Goal: Communication & Community: Answer question/provide support

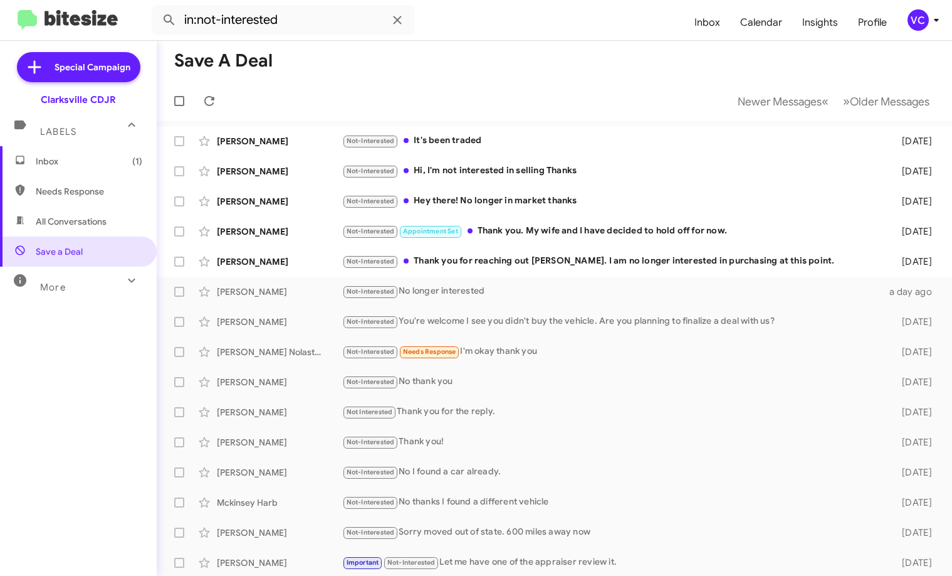
click at [1, 384] on div "Inbox (1) Needs Response All Conversations Save a Deal More Important 🔥 Hot App…" at bounding box center [78, 319] width 157 height 346
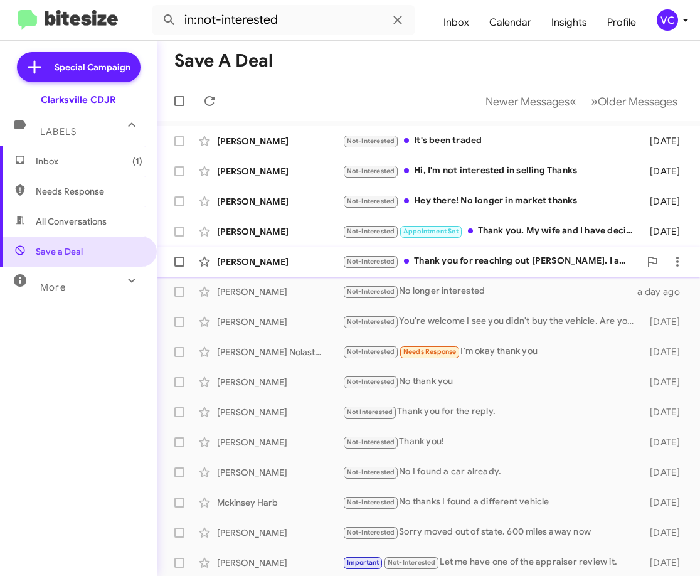
drag, startPoint x: 312, startPoint y: 268, endPoint x: 300, endPoint y: 262, distance: 13.8
click at [312, 268] on div "[PERSON_NAME] Not-Interested Thank you for reaching out [PERSON_NAME]. I am no …" at bounding box center [428, 261] width 523 height 25
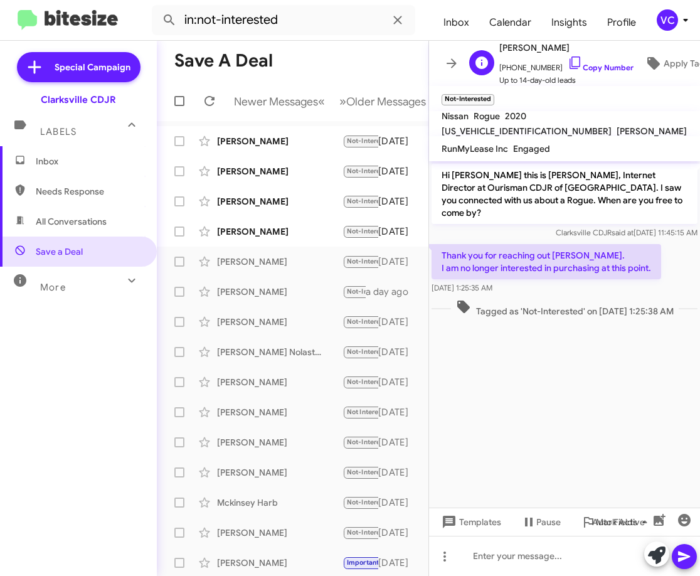
click at [617, 57] on span "[PHONE_NUMBER] Copy Number" at bounding box center [566, 64] width 134 height 19
click at [610, 63] on link "Copy Number" at bounding box center [600, 67] width 66 height 9
click at [555, 248] on p "Thank you for reaching out [PERSON_NAME]. I am no longer interested in purchasi…" at bounding box center [545, 261] width 229 height 35
click at [554, 248] on p "Thank you for reaching out [PERSON_NAME]. I am no longer interested in purchasi…" at bounding box center [545, 261] width 229 height 35
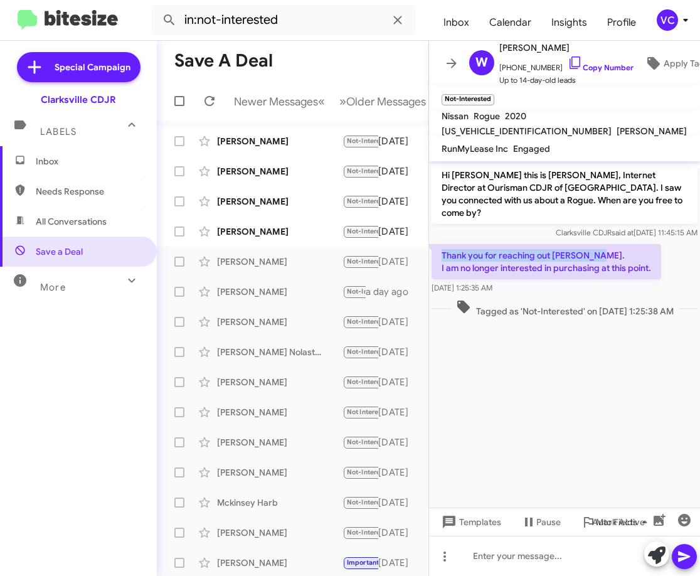
click at [554, 248] on p "Thank you for reaching out [PERSON_NAME]. I am no longer interested in purchasi…" at bounding box center [545, 261] width 229 height 35
click at [543, 254] on p "Thank you for reaching out [PERSON_NAME]. I am no longer interested in purchasi…" at bounding box center [545, 261] width 229 height 35
drag, startPoint x: 441, startPoint y: 243, endPoint x: 636, endPoint y: 272, distance: 196.5
click at [636, 272] on div "Thank you for reaching out [PERSON_NAME]. I am no longer interested in purchasi…" at bounding box center [545, 269] width 229 height 50
copy div "Thank you for reaching out [PERSON_NAME]. I am no longer interested in purchasi…"
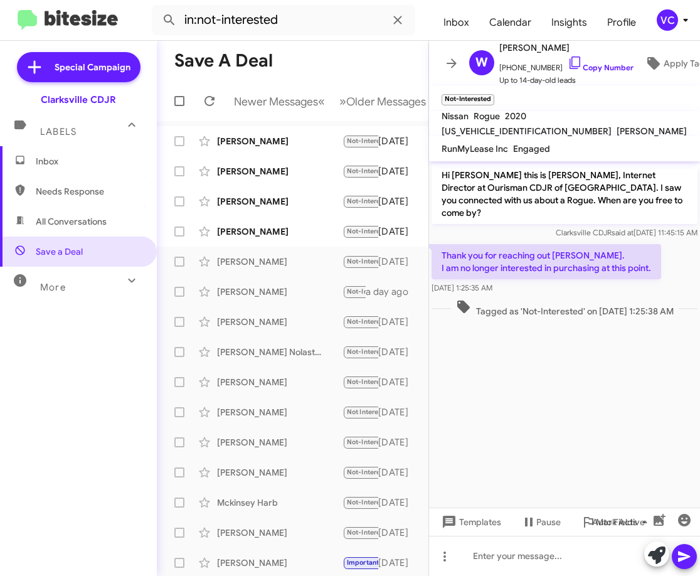
drag, startPoint x: 572, startPoint y: 442, endPoint x: 562, endPoint y: 472, distance: 31.7
click at [571, 441] on cdk-virtual-scroll-viewport "Hi [PERSON_NAME] this is [PERSON_NAME], Internet Director at Ourisman CDJR of […" at bounding box center [564, 334] width 271 height 346
click at [561, 562] on div at bounding box center [564, 555] width 271 height 40
drag, startPoint x: 690, startPoint y: 557, endPoint x: 662, endPoint y: 526, distance: 41.8
click at [690, 556] on icon at bounding box center [684, 556] width 15 height 15
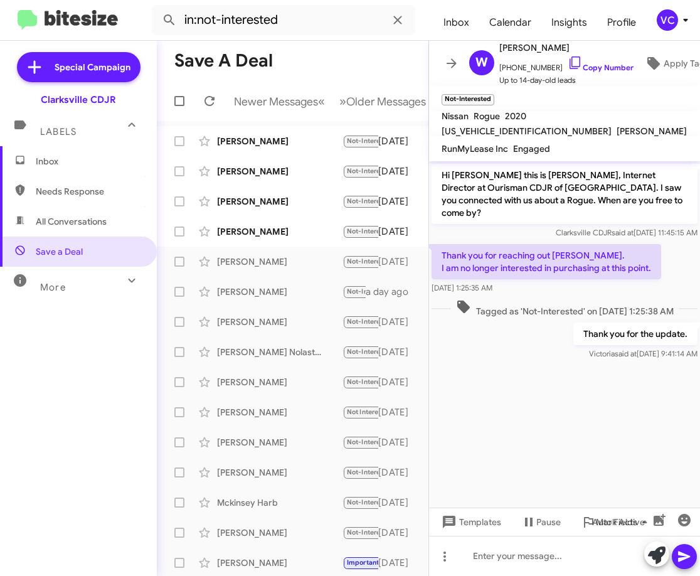
click at [606, 441] on cdk-virtual-scroll-viewport "Hi [PERSON_NAME] this is [PERSON_NAME], Internet Director at Ourisman CDJR of […" at bounding box center [564, 334] width 271 height 346
click at [295, 244] on div "[PERSON_NAME] Not-Interested Appointment Set Thank you. My wife and I have deci…" at bounding box center [292, 231] width 251 height 25
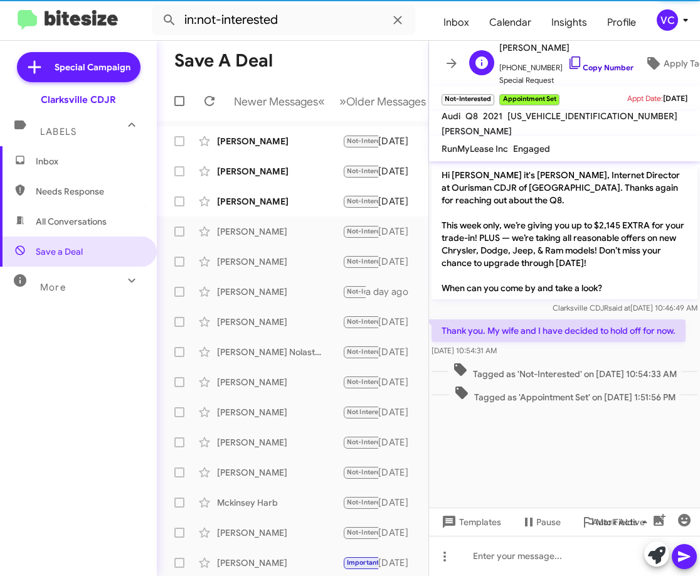
click at [595, 63] on link "Copy Number" at bounding box center [600, 67] width 66 height 9
click at [609, 504] on cdk-virtual-scroll-viewport "Hi [PERSON_NAME] it's [PERSON_NAME], Internet Director at Ourisman CDJR of [GEO…" at bounding box center [564, 334] width 271 height 346
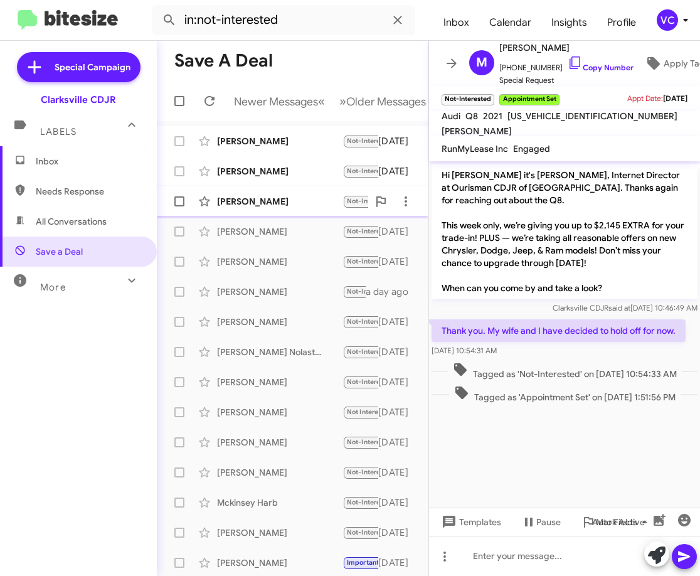
click at [256, 203] on div "[PERSON_NAME] Not-Interested Hey there! No longer in market thanks [DATE]" at bounding box center [292, 201] width 251 height 25
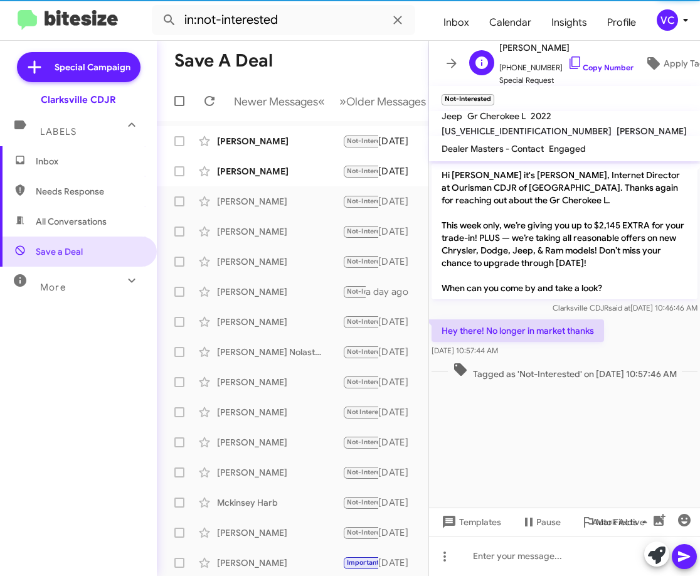
click at [598, 56] on span "[PHONE_NUMBER] Copy Number" at bounding box center [566, 64] width 134 height 19
click at [590, 66] on link "Copy Number" at bounding box center [600, 67] width 66 height 9
click at [522, 448] on cdk-virtual-scroll-viewport "Hi [PERSON_NAME] it's [PERSON_NAME], Internet Director at Ourisman CDJR of [GEO…" at bounding box center [564, 334] width 271 height 346
click at [583, 453] on cdk-virtual-scroll-viewport "Hi [PERSON_NAME] it's [PERSON_NAME], Internet Director at Ourisman CDJR of [GEO…" at bounding box center [564, 334] width 271 height 346
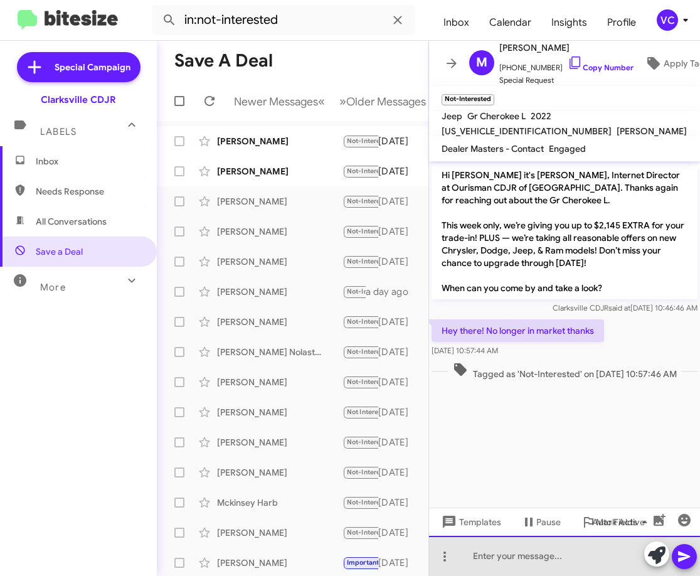
click at [486, 570] on div at bounding box center [564, 555] width 271 height 40
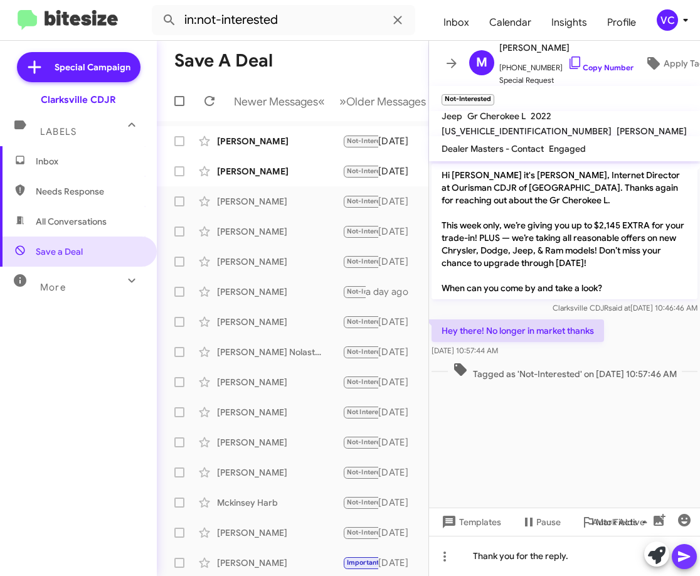
click at [682, 560] on icon at bounding box center [684, 556] width 12 height 11
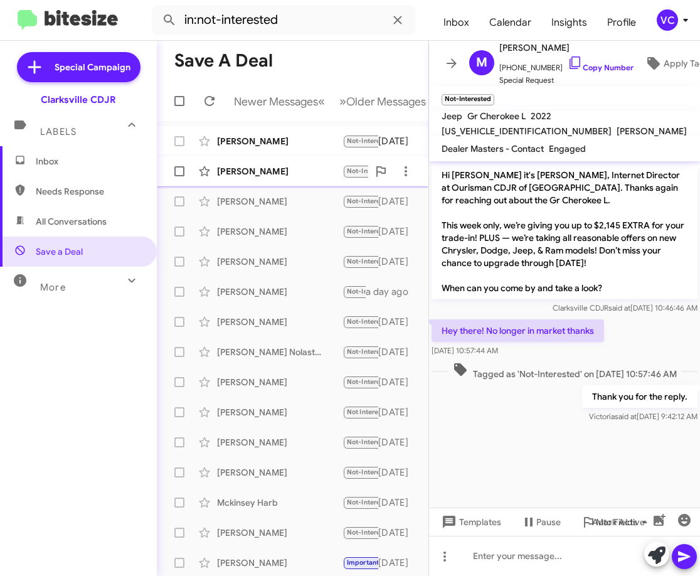
click at [291, 177] on div "[PERSON_NAME]" at bounding box center [279, 171] width 125 height 13
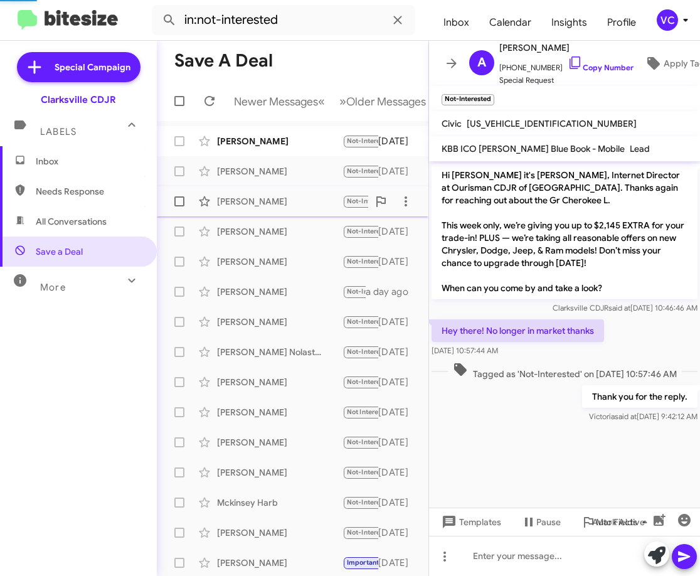
scroll to position [110, 0]
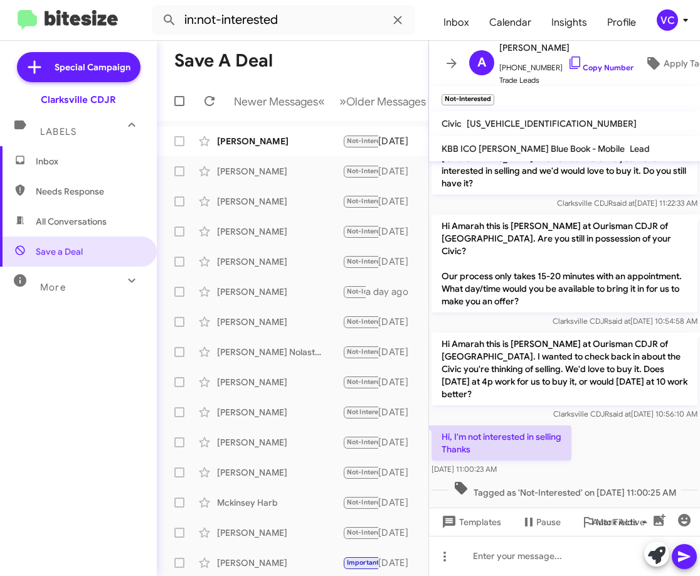
click at [632, 409] on span "Clarksville CDJR said at [DATE] 10:56:10 AM" at bounding box center [625, 413] width 144 height 9
click at [615, 63] on link "Copy Number" at bounding box center [600, 67] width 66 height 9
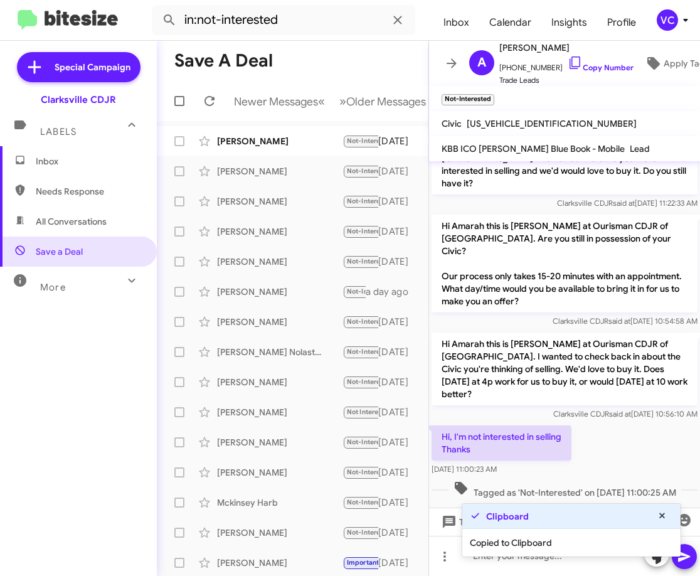
click at [594, 423] on div "Hi, I'm not interested in selling Thanks [DATE] 11:00:23 AM" at bounding box center [564, 450] width 271 height 55
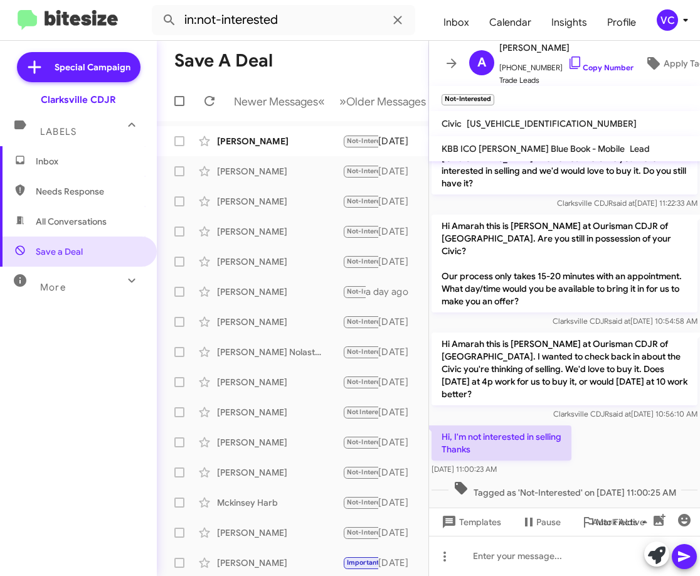
drag, startPoint x: 443, startPoint y: 410, endPoint x: 567, endPoint y: 436, distance: 126.8
click at [567, 436] on div "Hi, I'm not interested in selling Thanks [DATE] 11:00:23 AM" at bounding box center [501, 450] width 140 height 50
copy div "Hi, I'm not interested in selling Thanks [DATE] 11:00:23 AM"
click at [652, 480] on span "Tagged as 'Not-Interested' on [DATE] 11:00:25 AM" at bounding box center [564, 489] width 233 height 18
click at [276, 147] on div "[PERSON_NAME]" at bounding box center [279, 141] width 125 height 13
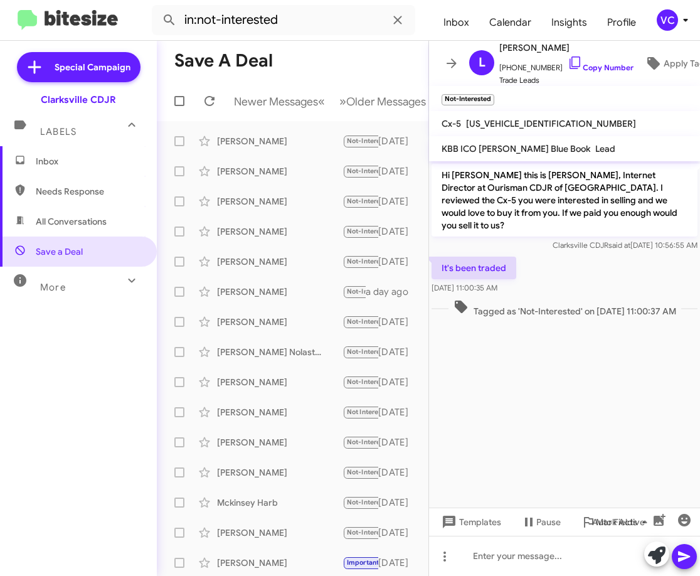
click at [658, 390] on cdk-virtual-scroll-viewport "Hi [PERSON_NAME] this is [PERSON_NAME], Internet Director at Ourisman CDJR of […" at bounding box center [564, 334] width 271 height 346
click at [608, 270] on div "It's been traded [DATE] 11:00:35 AM" at bounding box center [564, 275] width 271 height 43
click at [594, 63] on link "Copy Number" at bounding box center [600, 67] width 66 height 9
click at [455, 219] on p "Hi [PERSON_NAME] this is [PERSON_NAME], Internet Director at Ourisman CDJR of […" at bounding box center [564, 200] width 266 height 73
drag, startPoint x: 451, startPoint y: 247, endPoint x: 512, endPoint y: 290, distance: 74.8
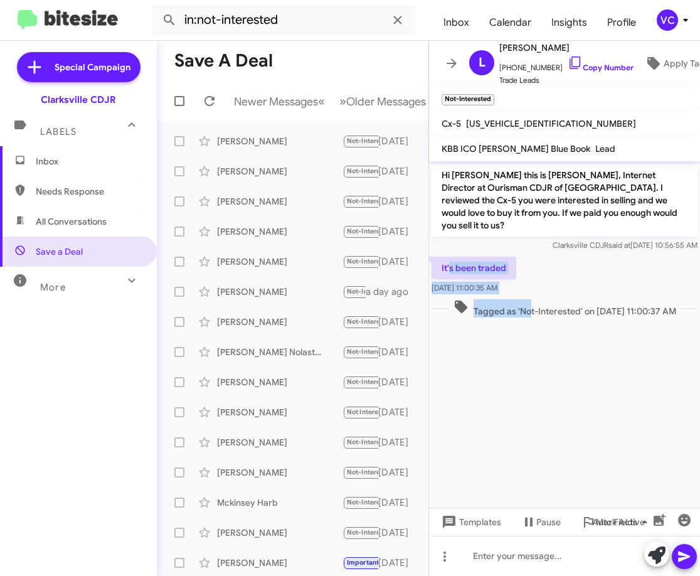
click at [512, 290] on div "Hi [PERSON_NAME] this is [PERSON_NAME], Internet Director at Ourisman CDJR of […" at bounding box center [564, 240] width 271 height 159
click at [554, 258] on div "It's been traded [DATE] 11:00:35 AM" at bounding box center [564, 275] width 271 height 43
drag, startPoint x: 433, startPoint y: 253, endPoint x: 566, endPoint y: 277, distance: 135.6
click at [566, 277] on div "It's been traded [DATE] 11:00:35 AM" at bounding box center [564, 275] width 271 height 43
copy div "It's been traded [DATE] 11:00:35 AM"
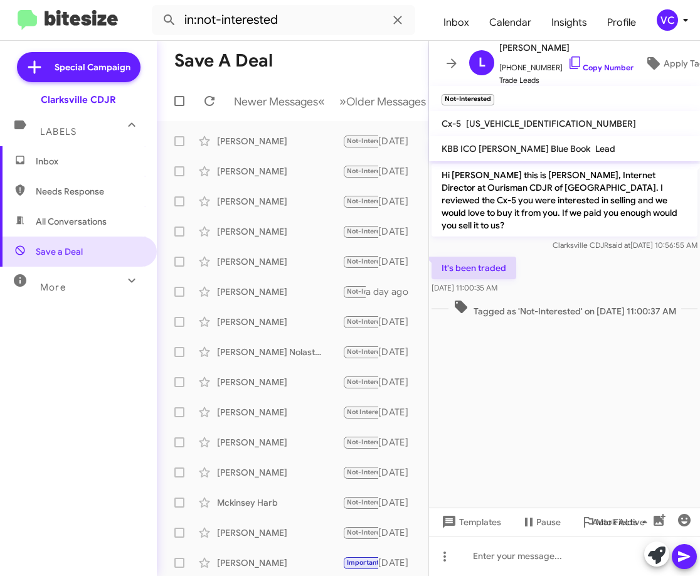
click at [599, 385] on cdk-virtual-scroll-viewport "Hi [PERSON_NAME] this is [PERSON_NAME], Internet Director at Ourisman CDJR of […" at bounding box center [564, 334] width 271 height 346
click at [497, 352] on cdk-virtual-scroll-viewport "Hi [PERSON_NAME] this is [PERSON_NAME], Internet Director at Ourisman CDJR of […" at bounding box center [564, 334] width 271 height 346
click at [589, 254] on div "It's been traded [DATE] 11:00:35 AM" at bounding box center [564, 275] width 271 height 43
click at [575, 366] on cdk-virtual-scroll-viewport "Hi [PERSON_NAME] this is [PERSON_NAME], Internet Director at Ourisman CDJR of […" at bounding box center [564, 334] width 271 height 346
click at [588, 266] on div "It's been traded [DATE] 11:00:35 AM" at bounding box center [564, 275] width 271 height 43
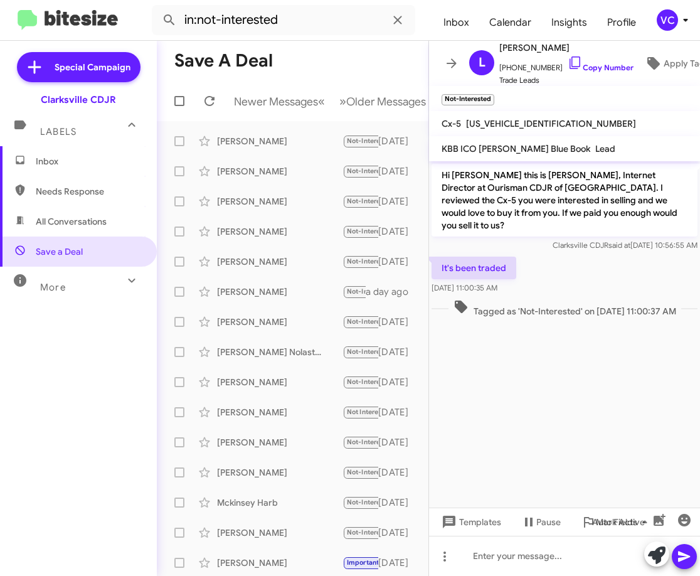
click at [631, 398] on cdk-virtual-scroll-viewport "Hi [PERSON_NAME] this is [PERSON_NAME], Internet Director at Ourisman CDJR of […" at bounding box center [564, 334] width 271 height 346
click at [296, 103] on span "Newer Messages" at bounding box center [276, 102] width 84 height 14
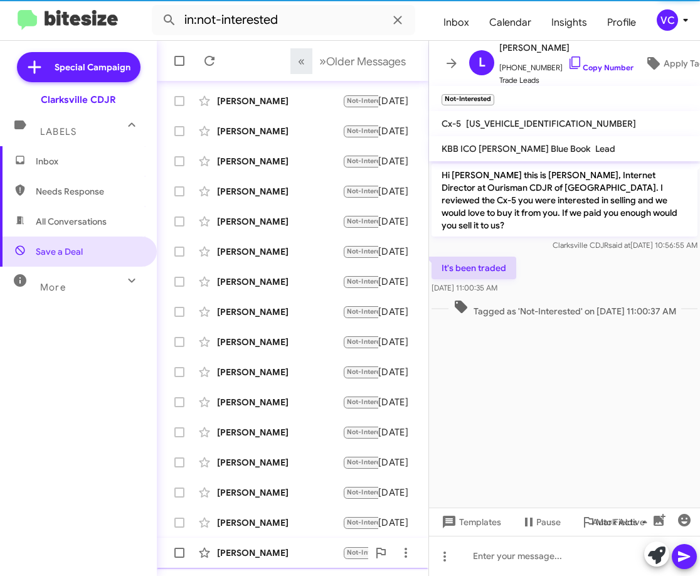
scroll to position [152, 0]
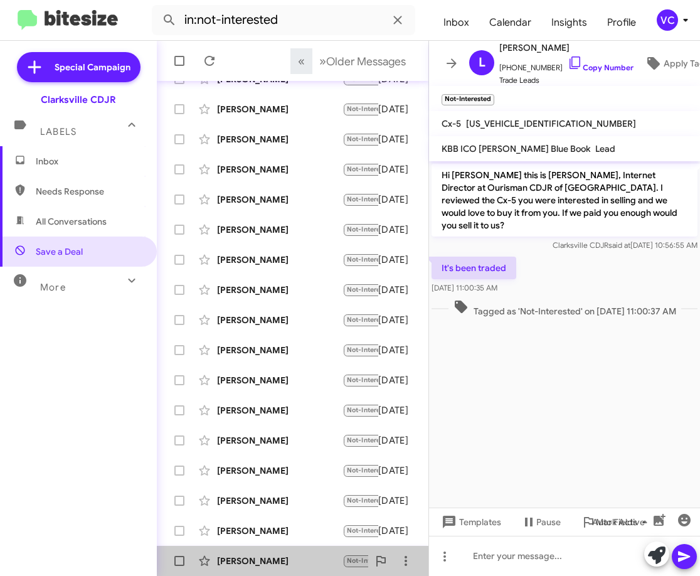
click at [306, 567] on div "[PERSON_NAME] Not-Interested Hello [PERSON_NAME], I'm not interested to sell my…" at bounding box center [292, 560] width 251 height 25
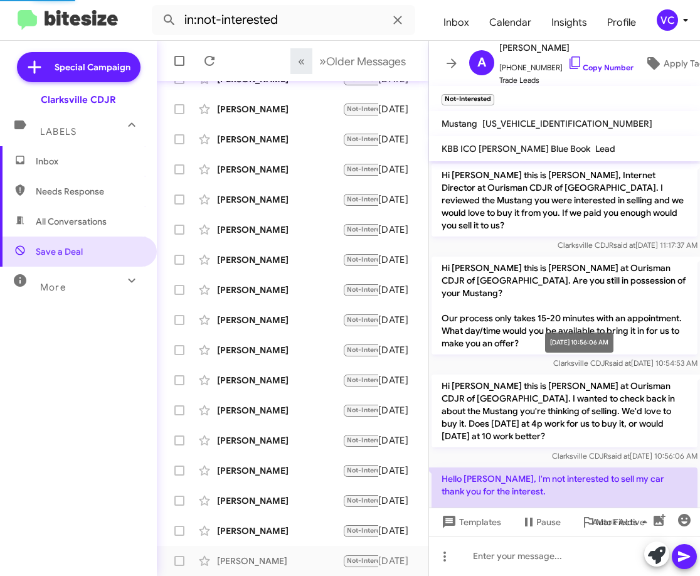
scroll to position [64, 0]
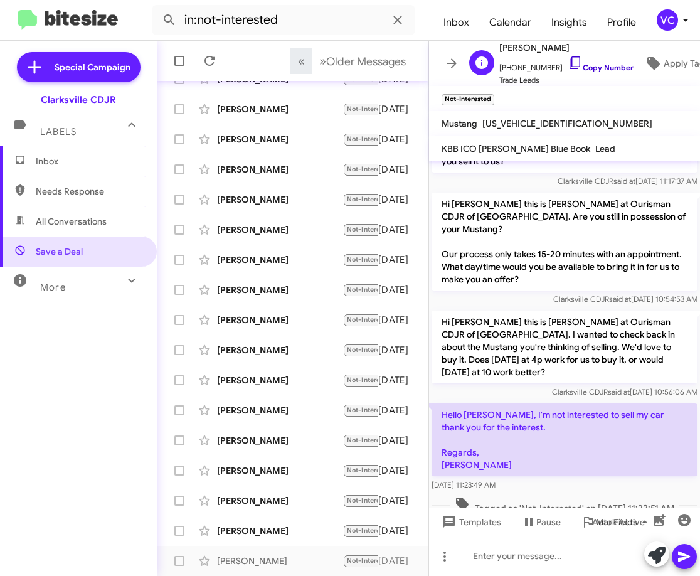
click at [603, 66] on link "Copy Number" at bounding box center [600, 67] width 66 height 9
drag, startPoint x: 437, startPoint y: 384, endPoint x: 520, endPoint y: 400, distance: 84.2
click at [520, 403] on p "Hello [PERSON_NAME], I'm not interested to sell my car thank you for the intere…" at bounding box center [564, 439] width 266 height 73
copy p "Hello [PERSON_NAME], I'm not interested to sell my car thank you for the intere…"
click at [572, 344] on p "Hi [PERSON_NAME] this is [PERSON_NAME] at Ourisman CDJR of [GEOGRAPHIC_DATA]. I…" at bounding box center [564, 346] width 266 height 73
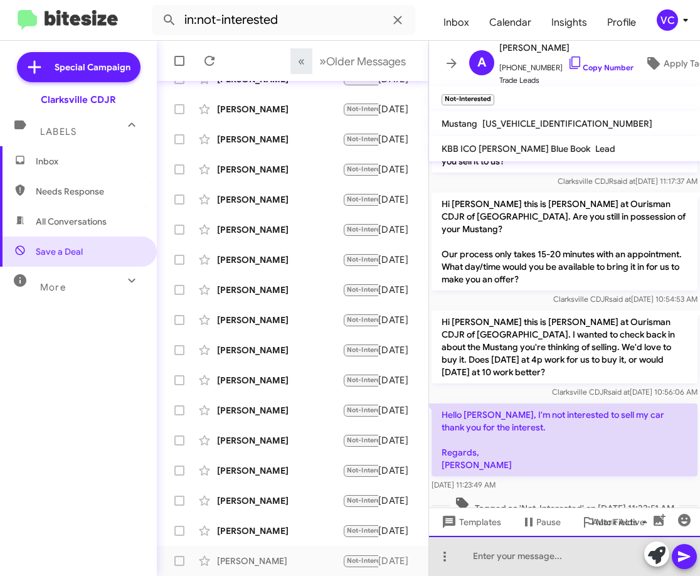
drag, startPoint x: 538, startPoint y: 564, endPoint x: 530, endPoint y: 556, distance: 11.5
click at [537, 563] on div at bounding box center [564, 555] width 271 height 40
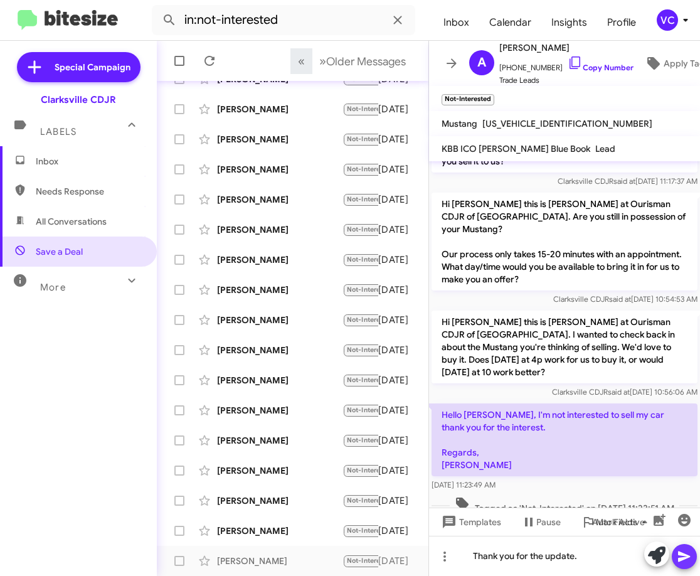
click at [688, 556] on icon at bounding box center [684, 556] width 12 height 11
click at [320, 532] on div "[PERSON_NAME]" at bounding box center [279, 530] width 125 height 13
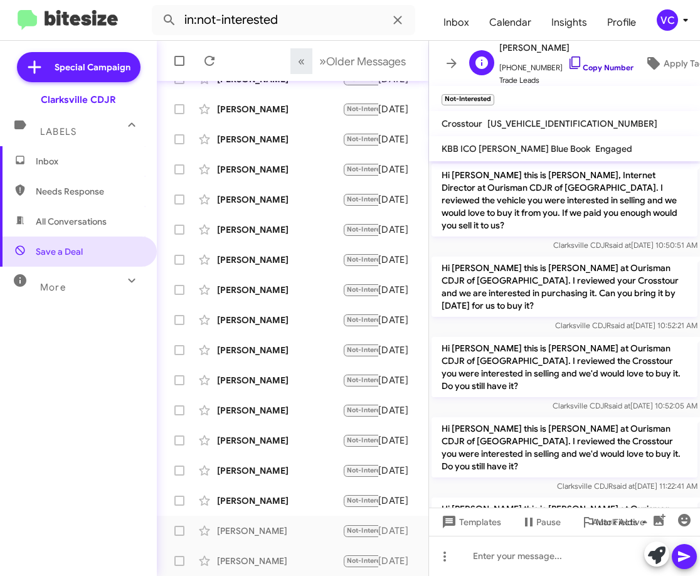
click at [603, 63] on link "Copy Number" at bounding box center [600, 67] width 66 height 9
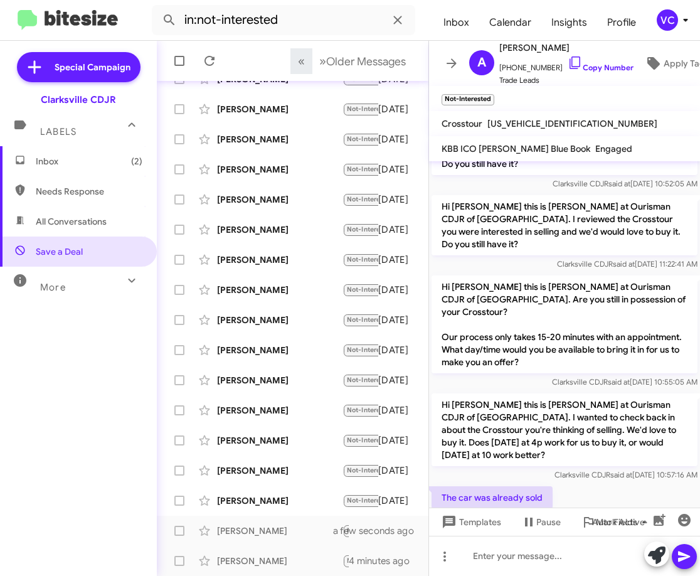
scroll to position [251, 0]
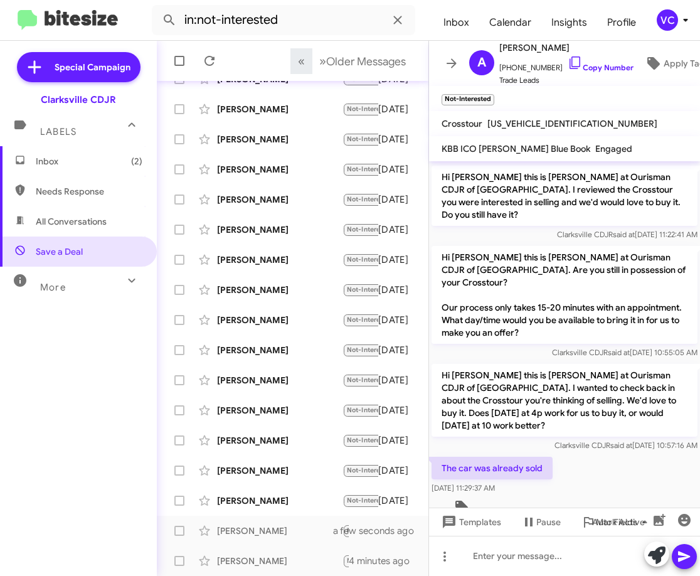
click at [606, 499] on span "Tagged as 'Not-Interested' on [DATE] 11:29:39 AM" at bounding box center [564, 508] width 231 height 18
click at [600, 454] on div "The car was already sold [DATE] 11:29:37 AM" at bounding box center [564, 475] width 271 height 43
drag, startPoint x: 442, startPoint y: 418, endPoint x: 544, endPoint y: 451, distance: 106.9
click at [544, 451] on div "Hi [PERSON_NAME] this is [PERSON_NAME], Internet Director at Ourisman CDJR of […" at bounding box center [564, 215] width 271 height 610
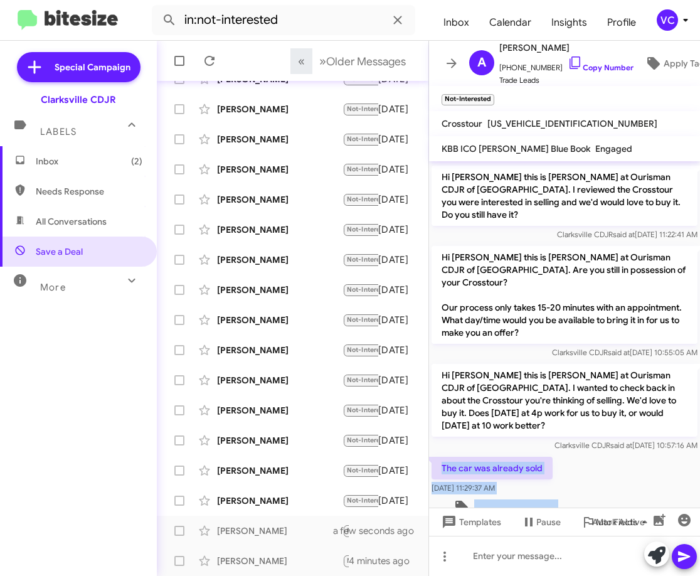
copy div "The car was already sold [DATE] 11:29:37 AM Tagged as 'Not-Inte"
click at [657, 454] on div "The car was already sold [DATE] 11:29:37 AM" at bounding box center [564, 475] width 271 height 43
click at [293, 493] on div "[PERSON_NAME] Not-Interested No longer interested. Have a good day [DATE]" at bounding box center [292, 500] width 251 height 25
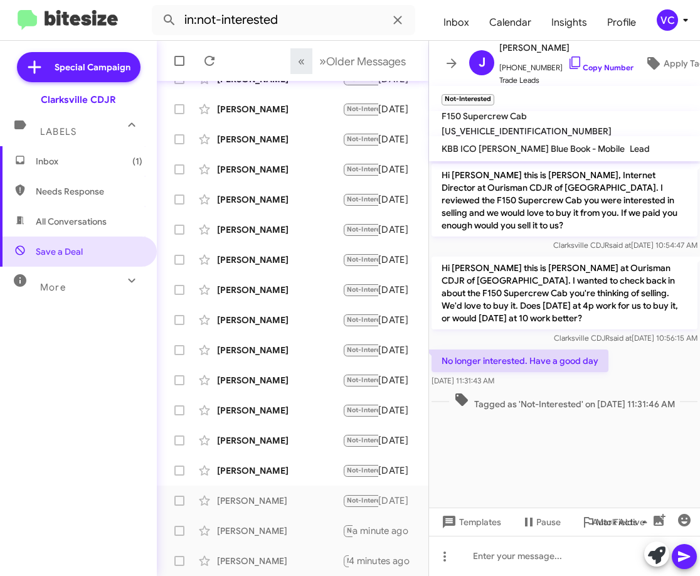
click at [621, 447] on cdk-virtual-scroll-viewport "Hi [PERSON_NAME] this is [PERSON_NAME], Internet Director at Ourisman CDJR of […" at bounding box center [564, 334] width 271 height 346
click at [658, 371] on div "No longer interested. Have a good day [DATE] 11:31:43 AM" at bounding box center [564, 368] width 271 height 43
click at [587, 395] on span "Tagged as 'Not-Interested' on [DATE] 11:31:46 AM" at bounding box center [564, 401] width 231 height 18
drag, startPoint x: 445, startPoint y: 361, endPoint x: 638, endPoint y: 385, distance: 195.2
click at [638, 385] on div "No longer interested. Have a good day [DATE] 11:31:43 AM" at bounding box center [564, 368] width 271 height 43
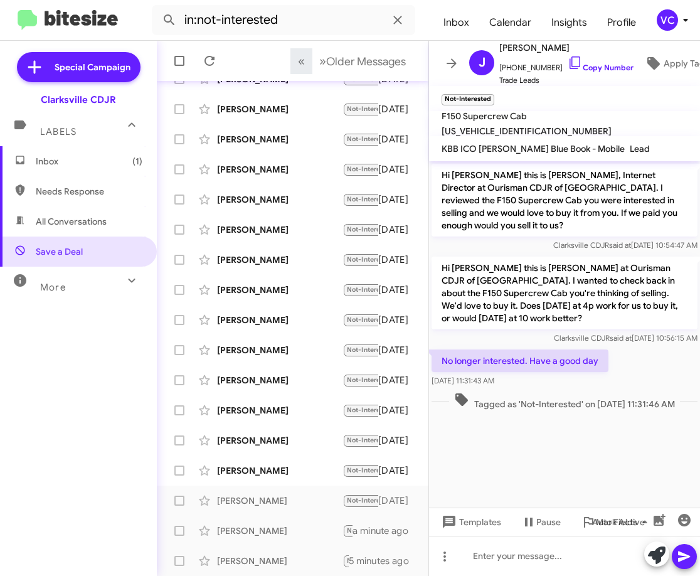
copy div "No longer interested. Have a good day [DATE] 11:31:43 AM"
click at [596, 56] on span "[PHONE_NUMBER] Copy Number" at bounding box center [566, 64] width 134 height 19
click at [598, 66] on link "Copy Number" at bounding box center [600, 67] width 66 height 9
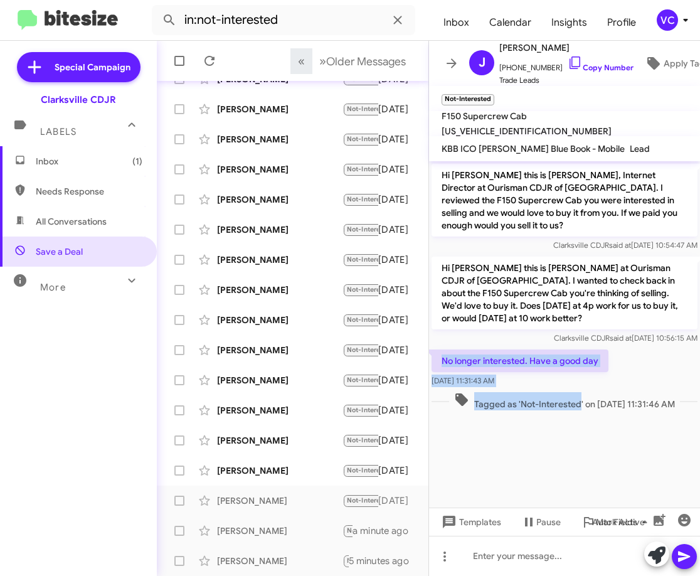
drag, startPoint x: 435, startPoint y: 354, endPoint x: 561, endPoint y: 391, distance: 131.8
click at [561, 391] on div "Hi [PERSON_NAME] this is [PERSON_NAME], Internet Director at Ourisman CDJR of […" at bounding box center [564, 286] width 271 height 251
click at [560, 374] on div "[DATE] 11:31:43 AM" at bounding box center [519, 380] width 177 height 13
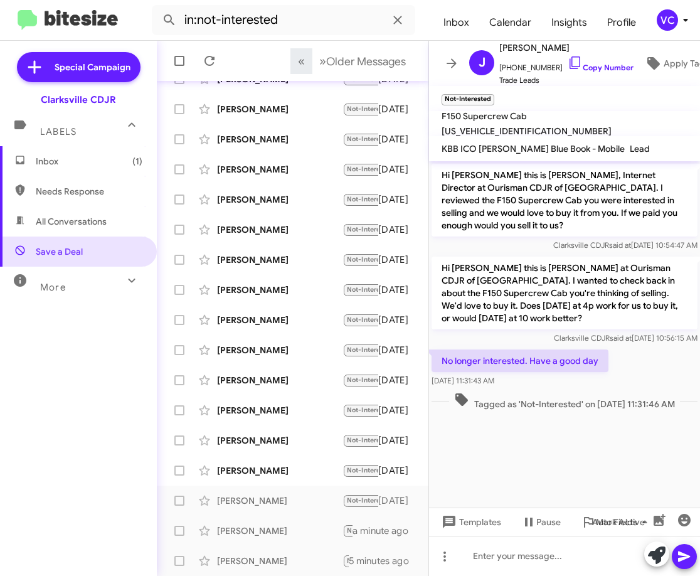
click at [566, 336] on span "Clarksville CDJR said at [DATE] 10:56:15 AM" at bounding box center [626, 337] width 144 height 9
click at [293, 472] on div "[PERSON_NAME]" at bounding box center [279, 470] width 125 height 13
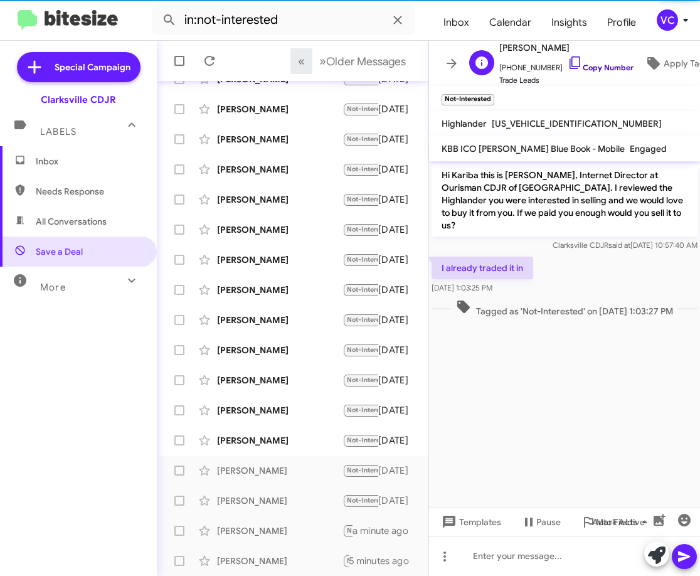
click at [601, 63] on link "Copy Number" at bounding box center [600, 67] width 66 height 9
drag, startPoint x: 438, startPoint y: 255, endPoint x: 515, endPoint y: 275, distance: 79.5
click at [529, 276] on div "I already traded it in [DATE] 1:03:25 PM" at bounding box center [482, 275] width 102 height 38
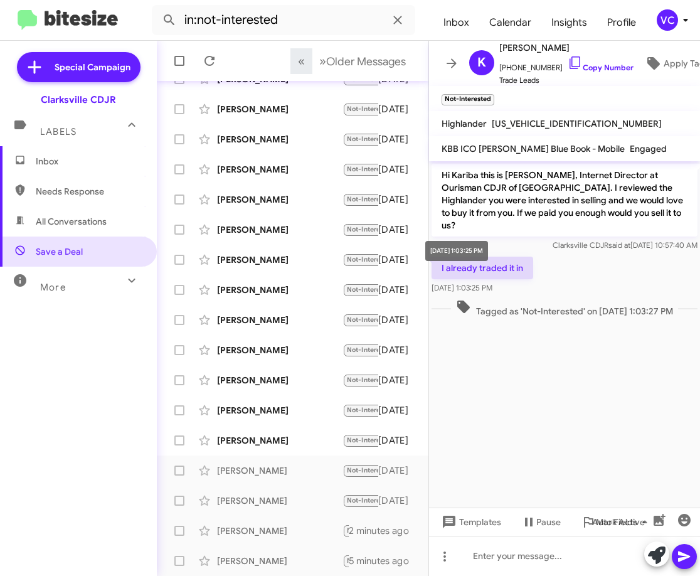
drag, startPoint x: 506, startPoint y: 263, endPoint x: 540, endPoint y: 271, distance: 34.8
click at [565, 270] on div "I already traded it in [DATE] 1:03:25 PM" at bounding box center [564, 275] width 271 height 43
drag, startPoint x: 433, startPoint y: 256, endPoint x: 531, endPoint y: 274, distance: 100.0
click at [531, 274] on div "I already traded it in [DATE] 1:03:25 PM" at bounding box center [482, 275] width 102 height 38
copy div "I already traded it in [DATE] 1:03:25 PM"
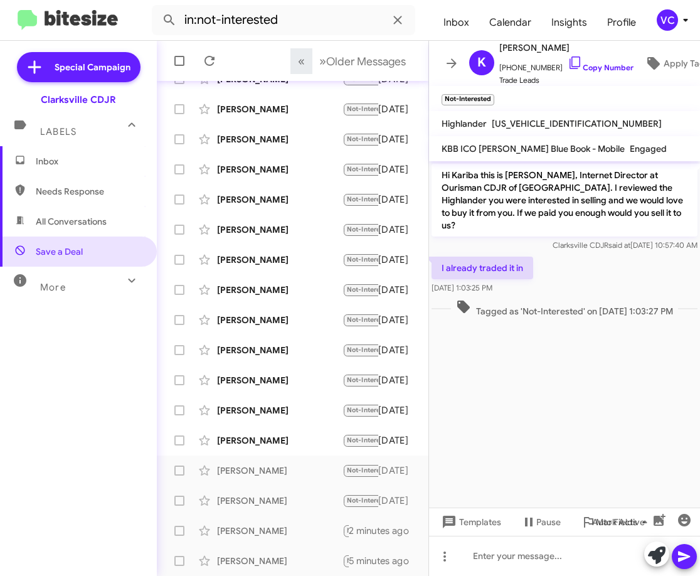
drag, startPoint x: 561, startPoint y: 367, endPoint x: 577, endPoint y: 407, distance: 42.7
click at [570, 370] on cdk-virtual-scroll-viewport "Hi Kariba this is [PERSON_NAME], Internet Director at Ourisman CDJR of [GEOGRAP…" at bounding box center [564, 334] width 271 height 346
click at [560, 557] on div at bounding box center [564, 555] width 271 height 40
click at [685, 554] on icon at bounding box center [684, 556] width 15 height 15
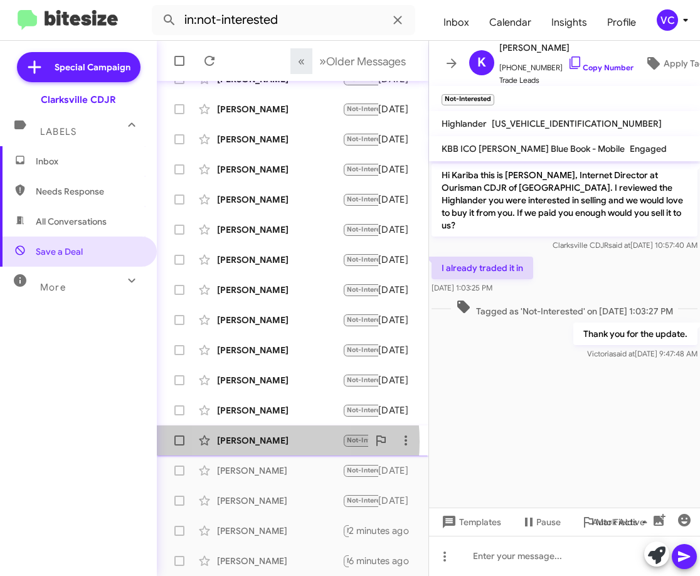
click at [226, 441] on div "[PERSON_NAME]" at bounding box center [279, 440] width 125 height 13
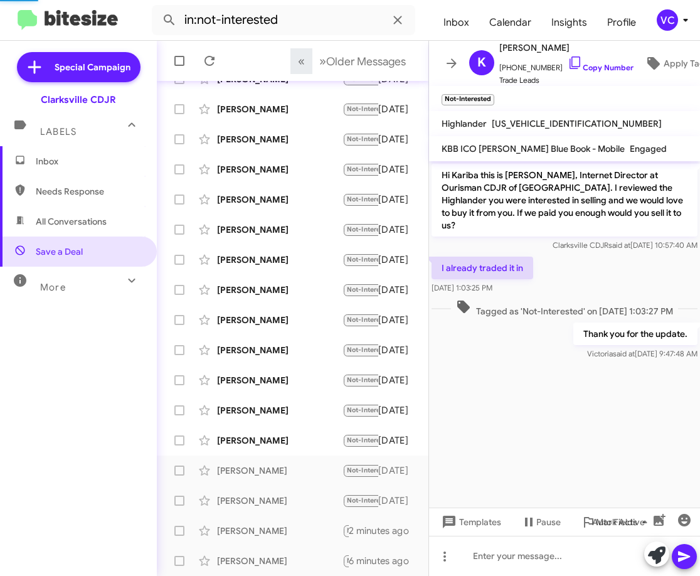
scroll to position [51, 0]
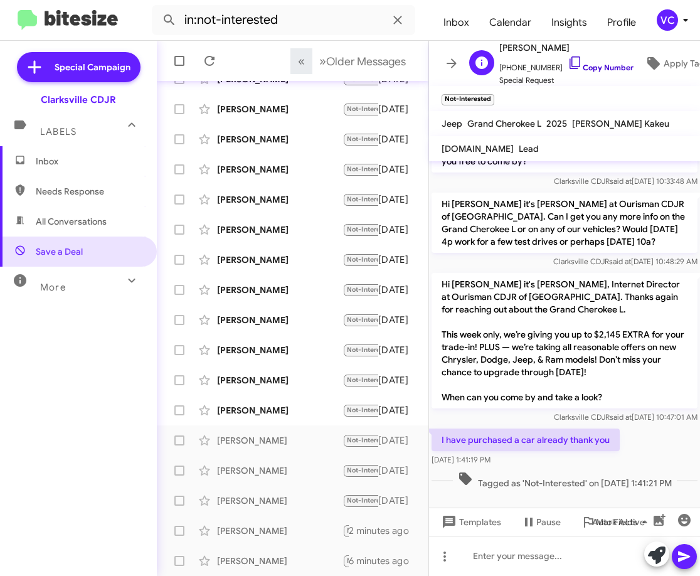
click at [593, 63] on link "Copy Number" at bounding box center [600, 67] width 66 height 9
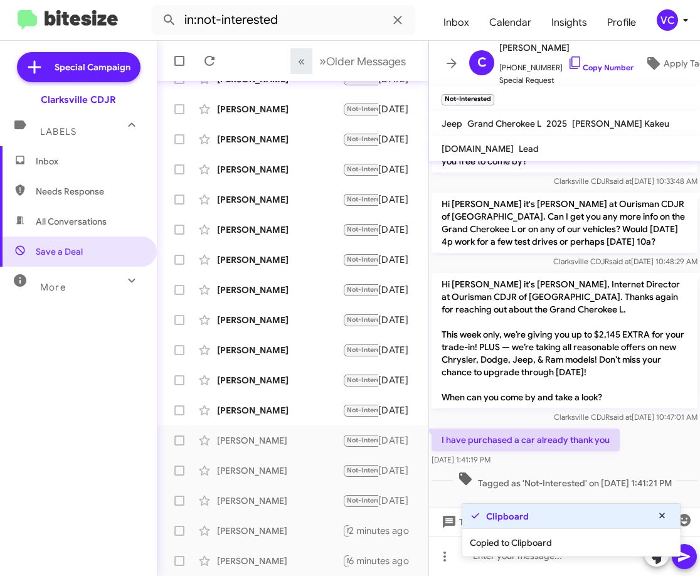
drag, startPoint x: 436, startPoint y: 436, endPoint x: 564, endPoint y: 459, distance: 129.3
click at [564, 459] on div "I have purchased a car already thank you [DATE] 1:41:19 PM" at bounding box center [525, 447] width 188 height 38
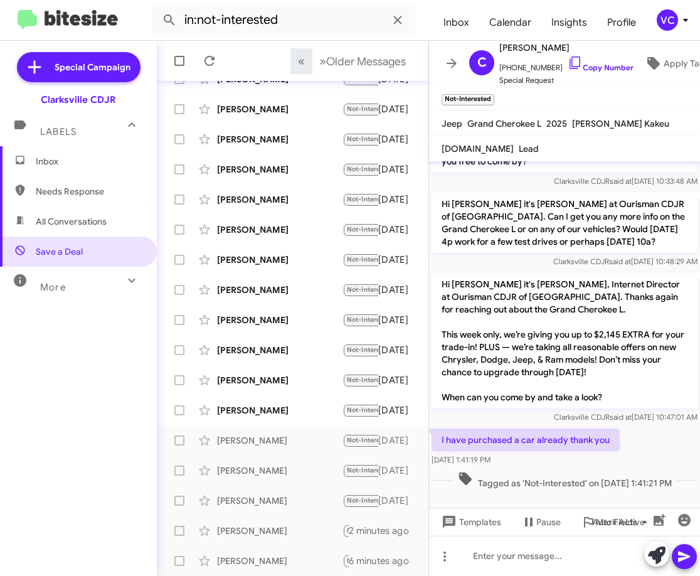
copy div "I have purchased a car already thank you [DATE] 1:41:19 PM"
click at [587, 67] on link "Copy Number" at bounding box center [600, 67] width 66 height 9
copy div "I have purchased a car already thank you [DATE] 1:41:19 PM"
drag, startPoint x: 435, startPoint y: 436, endPoint x: 580, endPoint y: 459, distance: 147.2
click at [580, 459] on div "I have purchased a car already thank you [DATE] 1:41:19 PM" at bounding box center [525, 447] width 188 height 38
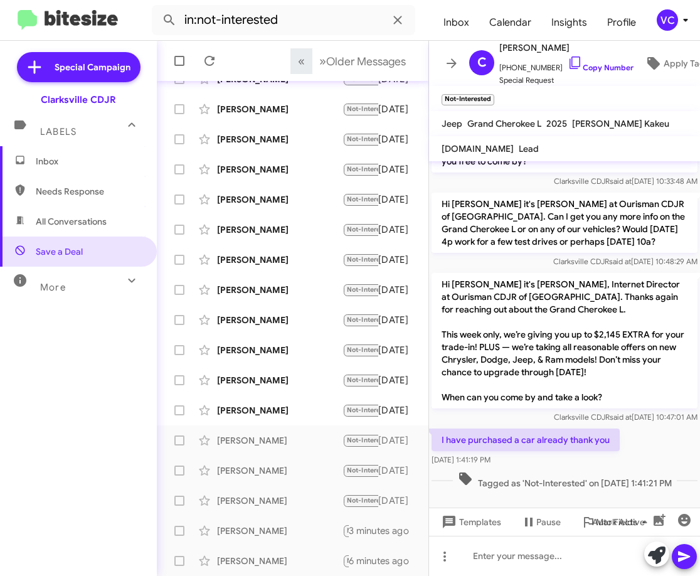
copy div "I have purchased a car already thank you [DATE] 1:41:19 PM"
click at [631, 465] on div "I have purchased a car already thank you [DATE] 1:41:19 PM" at bounding box center [564, 447] width 271 height 43
click at [258, 408] on div "[PERSON_NAME]" at bounding box center [279, 410] width 125 height 13
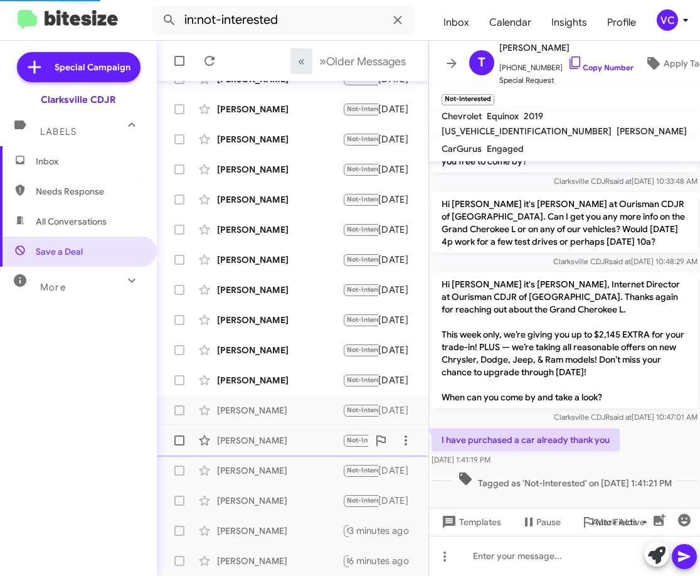
scroll to position [39, 0]
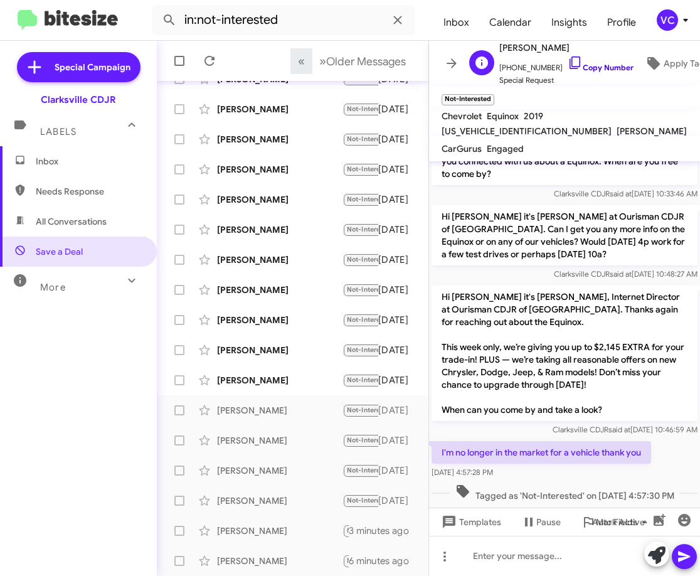
click at [601, 63] on link "Copy Number" at bounding box center [600, 67] width 66 height 9
drag, startPoint x: 441, startPoint y: 436, endPoint x: 520, endPoint y: 463, distance: 83.9
click at [520, 463] on div "I'm no longer in the market for a vehicle thank you [DATE] 4:57:28 PM" at bounding box center [540, 460] width 219 height 38
click at [241, 377] on div "[PERSON_NAME]" at bounding box center [279, 380] width 125 height 13
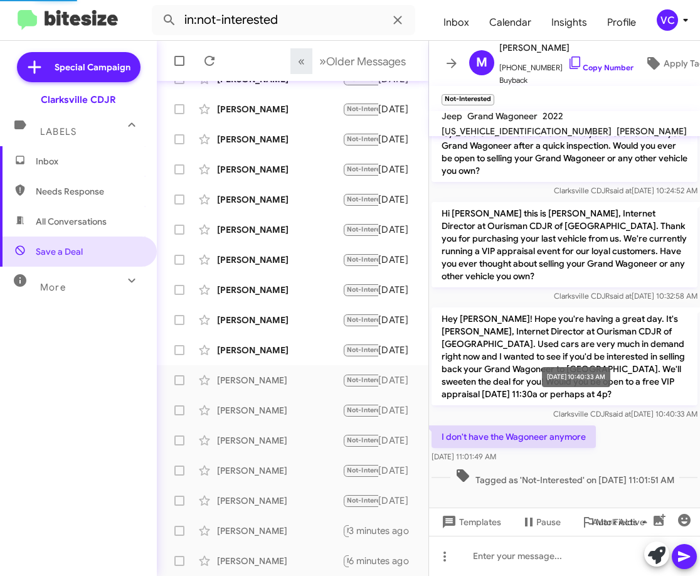
scroll to position [160, 0]
click at [616, 65] on link "Copy Number" at bounding box center [600, 67] width 66 height 9
click at [472, 381] on p "Hey [PERSON_NAME]! Hope you're having a great day. It's [PERSON_NAME], Internet…" at bounding box center [564, 356] width 266 height 98
drag, startPoint x: 440, startPoint y: 428, endPoint x: 566, endPoint y: 446, distance: 127.3
click at [566, 446] on div "I don't have the Wagoneer anymore [DATE] 11:01:49 AM" at bounding box center [513, 444] width 164 height 38
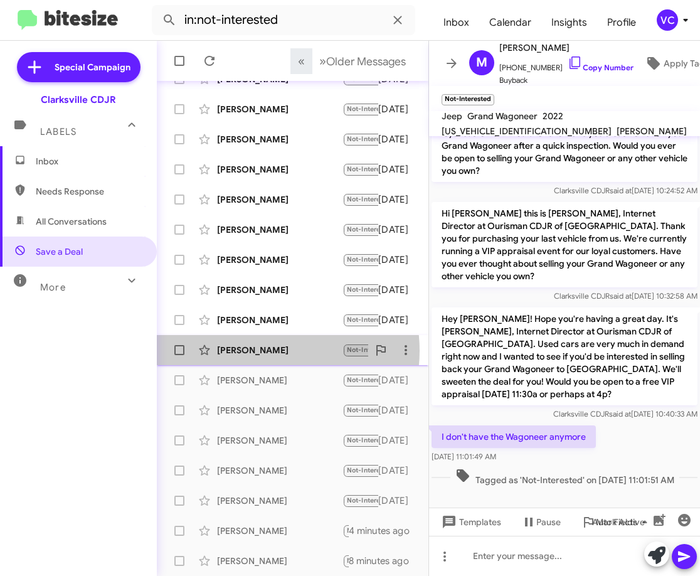
click at [263, 351] on div "[PERSON_NAME]" at bounding box center [279, 350] width 125 height 13
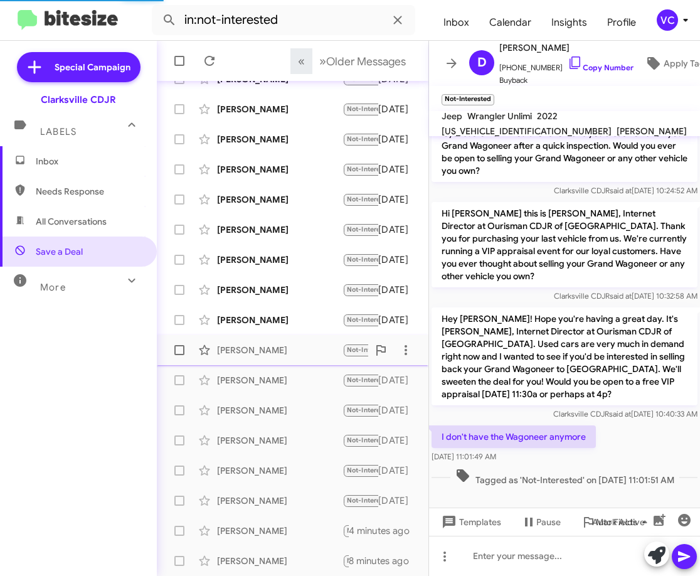
scroll to position [143, 0]
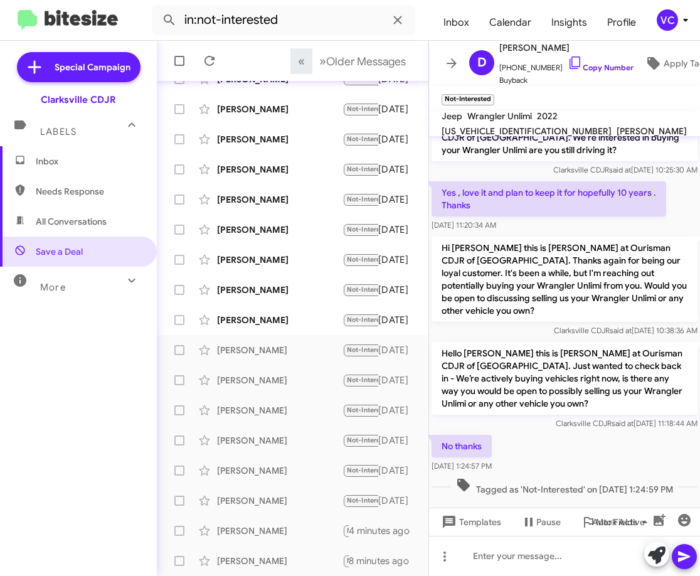
click at [581, 432] on div "No thanks [DATE] 1:24:57 PM" at bounding box center [564, 453] width 271 height 43
click at [579, 66] on link "Copy Number" at bounding box center [600, 67] width 66 height 9
click at [588, 419] on div "Hello [PERSON_NAME] this is [PERSON_NAME] at Ourisman CDJR of [GEOGRAPHIC_DATA]…" at bounding box center [564, 385] width 271 height 93
click at [591, 442] on div "No thanks [DATE] 1:24:57 PM" at bounding box center [564, 453] width 271 height 43
click at [306, 320] on div "[PERSON_NAME]" at bounding box center [279, 320] width 125 height 13
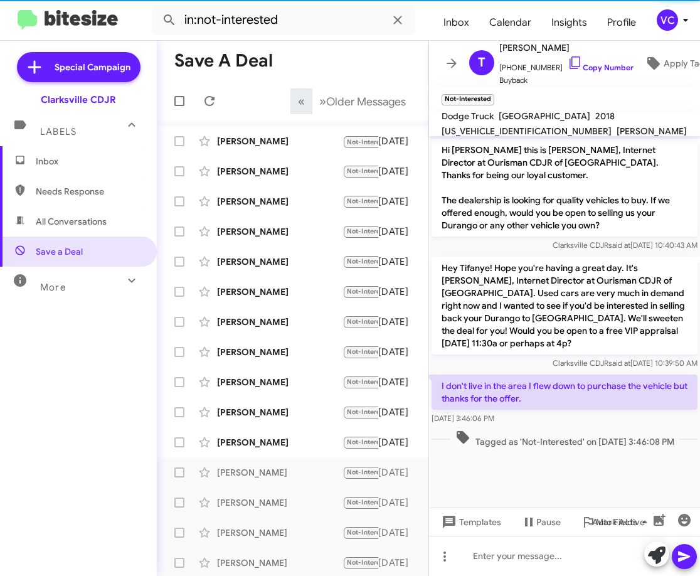
drag, startPoint x: 586, startPoint y: 471, endPoint x: 570, endPoint y: 403, distance: 70.1
click at [586, 472] on cdk-virtual-scroll-viewport "Hi [PERSON_NAME] this is [PERSON_NAME], Internet Director at Ourisman CDJR of […" at bounding box center [564, 321] width 271 height 371
click at [594, 66] on link "Copy Number" at bounding box center [600, 67] width 66 height 9
drag, startPoint x: 443, startPoint y: 366, endPoint x: 620, endPoint y: 404, distance: 180.3
click at [620, 404] on div "I don't live in the area I flew down to purchase the vehicle but thanks for the…" at bounding box center [564, 399] width 266 height 50
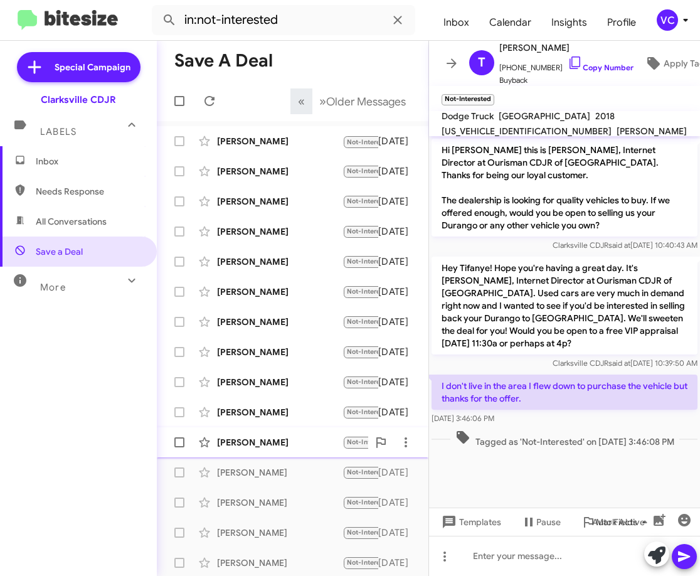
drag, startPoint x: 233, startPoint y: 442, endPoint x: 243, endPoint y: 442, distance: 10.7
click at [233, 442] on div "[PERSON_NAME]" at bounding box center [279, 442] width 125 height 13
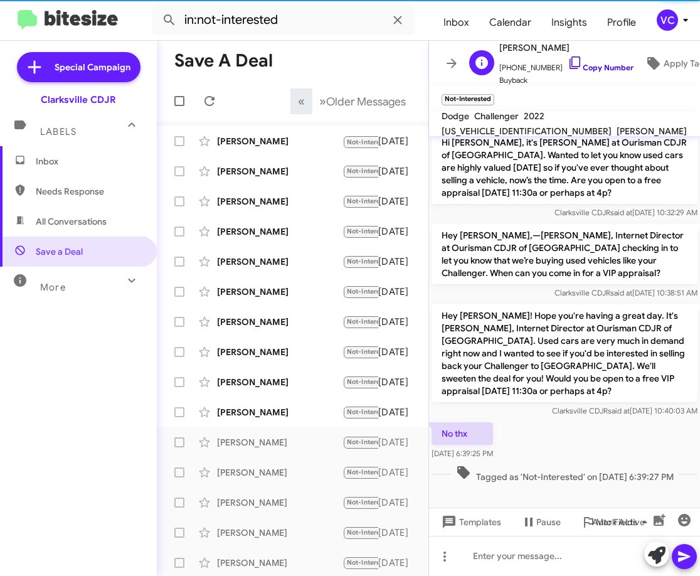
click at [572, 61] on icon at bounding box center [574, 62] width 15 height 15
drag, startPoint x: 588, startPoint y: 453, endPoint x: 418, endPoint y: 418, distance: 173.5
click at [588, 465] on span "Tagged as 'Not-Interested' on [DATE] 6:39:27 PM" at bounding box center [565, 474] width 228 height 18
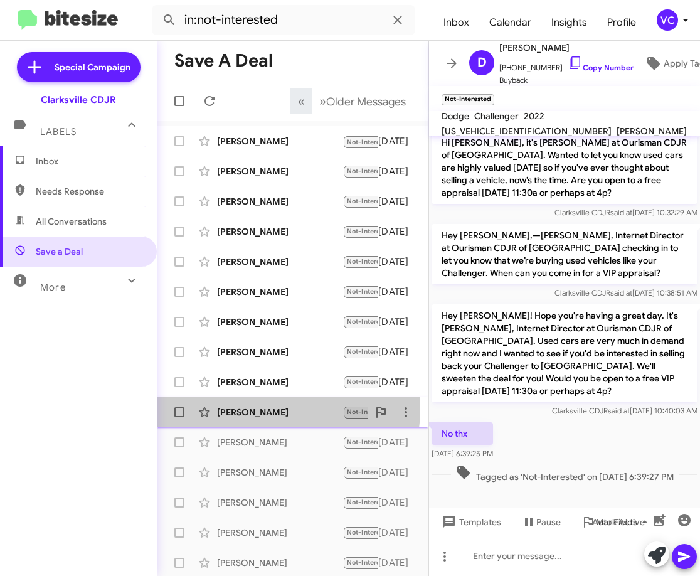
click at [275, 409] on div "[PERSON_NAME]" at bounding box center [279, 412] width 125 height 13
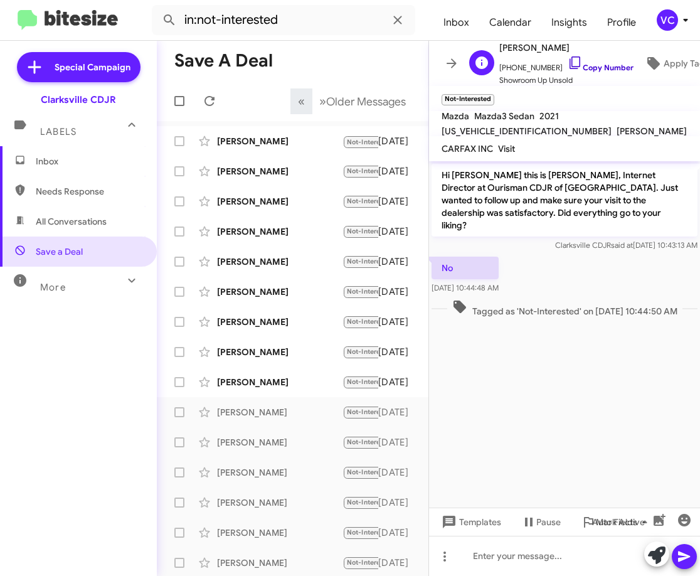
click at [595, 63] on link "Copy Number" at bounding box center [600, 67] width 66 height 9
click at [507, 344] on cdk-virtual-scroll-viewport "Hi [PERSON_NAME] this is [PERSON_NAME], Internet Director at Ourisman CDJR of […" at bounding box center [564, 334] width 271 height 346
click at [254, 385] on div "[PERSON_NAME]" at bounding box center [279, 382] width 125 height 13
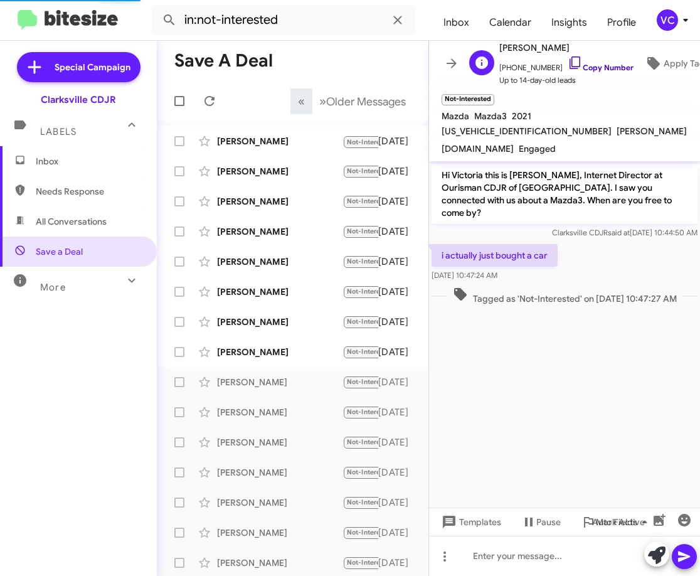
click at [584, 63] on link "Copy Number" at bounding box center [600, 67] width 66 height 9
click at [564, 362] on cdk-virtual-scroll-viewport "Hi Victoria this is [PERSON_NAME], Internet Director at Ourisman CDJR of [GEOGR…" at bounding box center [564, 334] width 271 height 346
drag, startPoint x: 433, startPoint y: 243, endPoint x: 515, endPoint y: 235, distance: 83.1
click at [492, 242] on div "[DATE] 10:47:24 AM" at bounding box center [458, 238] width 66 height 20
drag, startPoint x: 584, startPoint y: 228, endPoint x: 542, endPoint y: 234, distance: 41.8
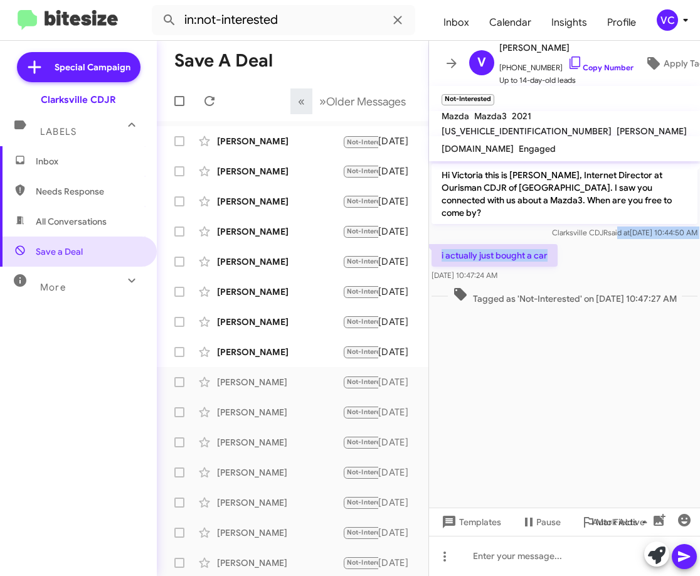
click at [586, 229] on div "Hi Victoria this is [PERSON_NAME], Internet Director at Ourisman CDJR of [GEOGR…" at bounding box center [564, 234] width 271 height 146
click at [438, 213] on div "Hi Victoria this is [PERSON_NAME], Internet Director at Ourisman CDJR of [GEOGR…" at bounding box center [564, 201] width 266 height 75
drag, startPoint x: 437, startPoint y: 240, endPoint x: 539, endPoint y: 264, distance: 105.1
click at [539, 264] on div "i actually just bought a car [DATE] 10:47:24 AM" at bounding box center [494, 263] width 126 height 38
click at [547, 374] on cdk-virtual-scroll-viewport "Hi Victoria this is [PERSON_NAME], Internet Director at Ourisman CDJR of [GEOGR…" at bounding box center [564, 334] width 271 height 346
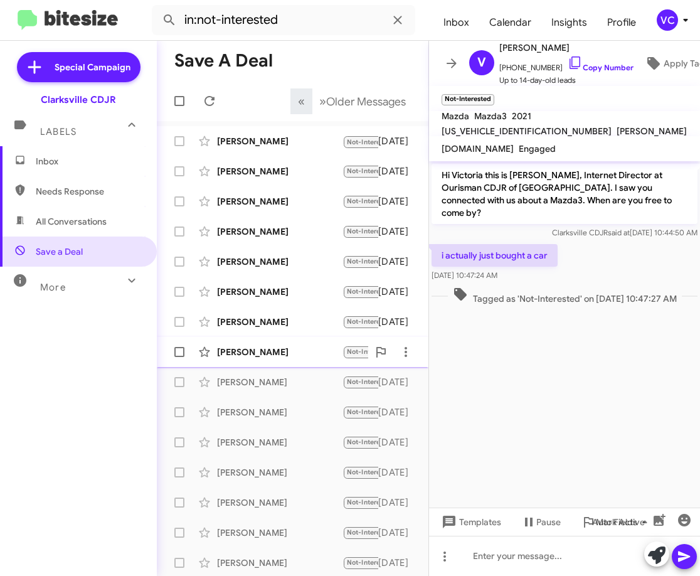
click at [293, 350] on div "[PERSON_NAME]" at bounding box center [279, 352] width 125 height 13
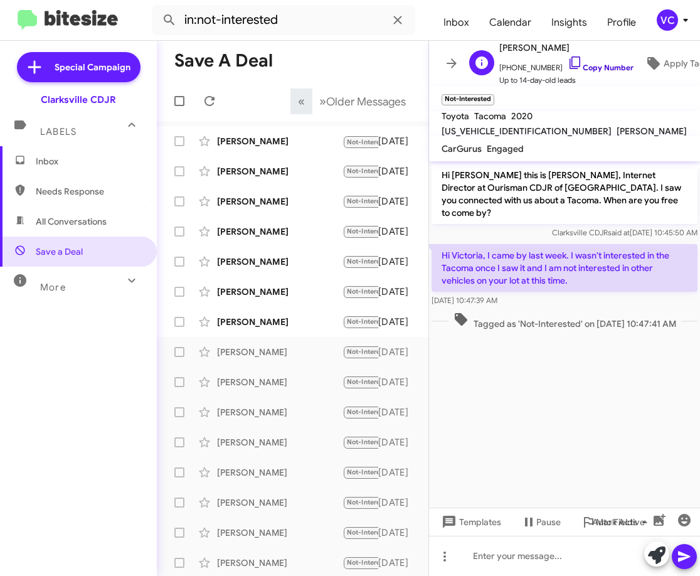
click at [609, 63] on link "Copy Number" at bounding box center [600, 67] width 66 height 9
click at [449, 226] on div "Clarksville CDJR said at [DATE] 10:45:50 AM" at bounding box center [564, 232] width 266 height 13
drag, startPoint x: 441, startPoint y: 239, endPoint x: 599, endPoint y: 280, distance: 162.7
click at [599, 280] on div "Hi Victoria, I came by last week. I wasn't interested in the Tacoma once I saw …" at bounding box center [564, 275] width 266 height 63
click at [571, 412] on cdk-virtual-scroll-viewport "Hi [PERSON_NAME] this is [PERSON_NAME], Internet Director at Ourisman CDJR of […" at bounding box center [564, 334] width 271 height 346
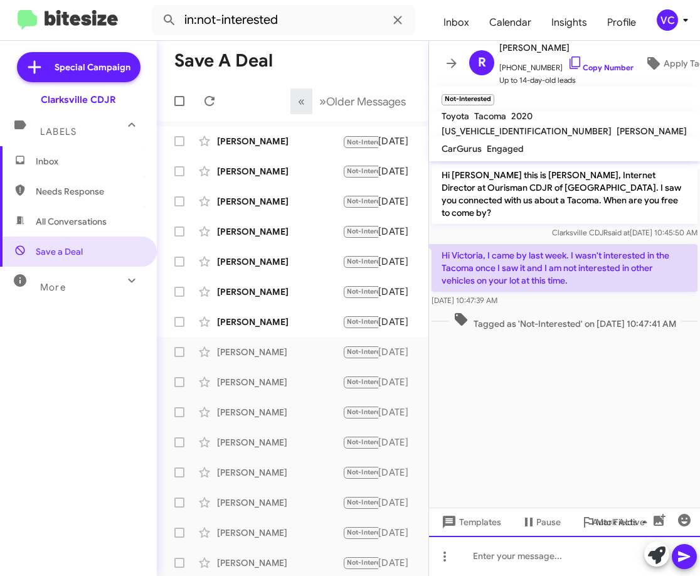
click at [543, 559] on div at bounding box center [564, 555] width 271 height 40
click at [688, 552] on icon at bounding box center [684, 556] width 15 height 15
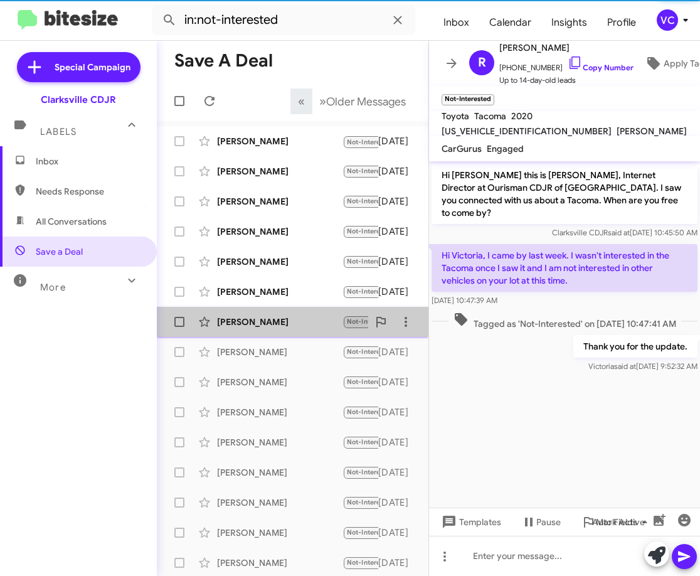
click at [312, 329] on div "[PERSON_NAME] Not-Interested Hello, I already purchased another Lexus ES350. Th…" at bounding box center [292, 321] width 251 height 25
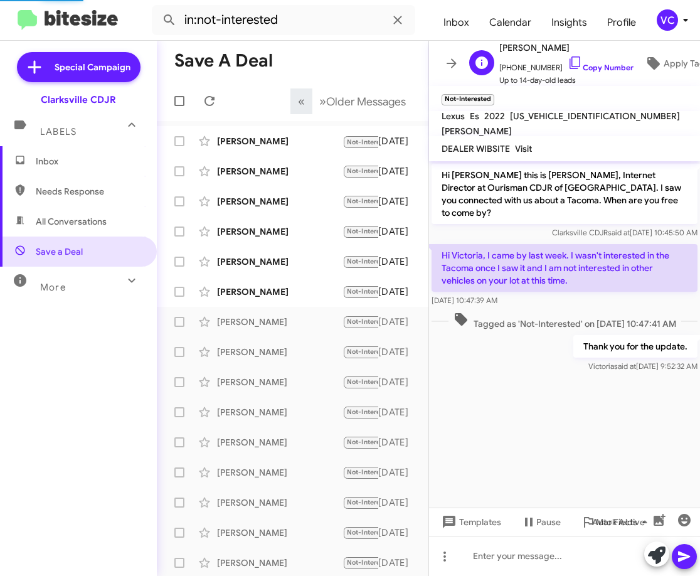
scroll to position [64, 0]
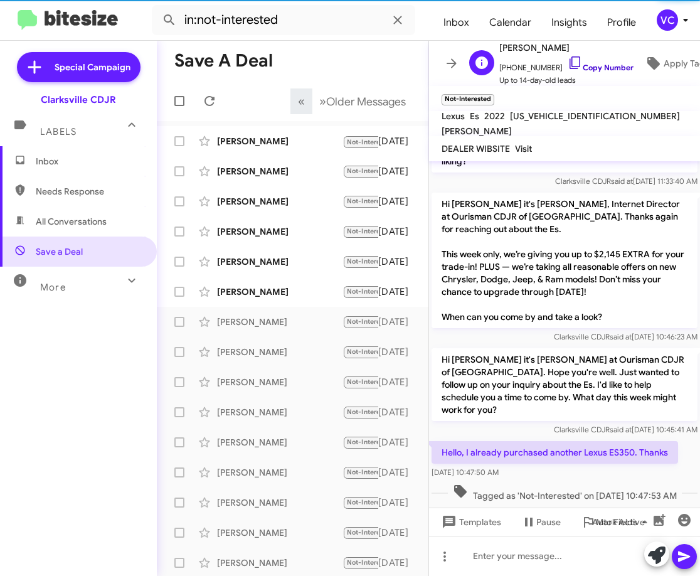
click at [613, 63] on link "Copy Number" at bounding box center [600, 67] width 66 height 9
click at [475, 396] on div "Hi [PERSON_NAME] it's [PERSON_NAME] at Ourisman CDJR of [GEOGRAPHIC_DATA]. Hope…" at bounding box center [564, 392] width 266 height 88
drag, startPoint x: 443, startPoint y: 423, endPoint x: 615, endPoint y: 452, distance: 174.3
click at [615, 452] on div "Hello, I already purchased another Lexus ES350. Thanks [DATE] 10:47:50 AM" at bounding box center [554, 460] width 246 height 38
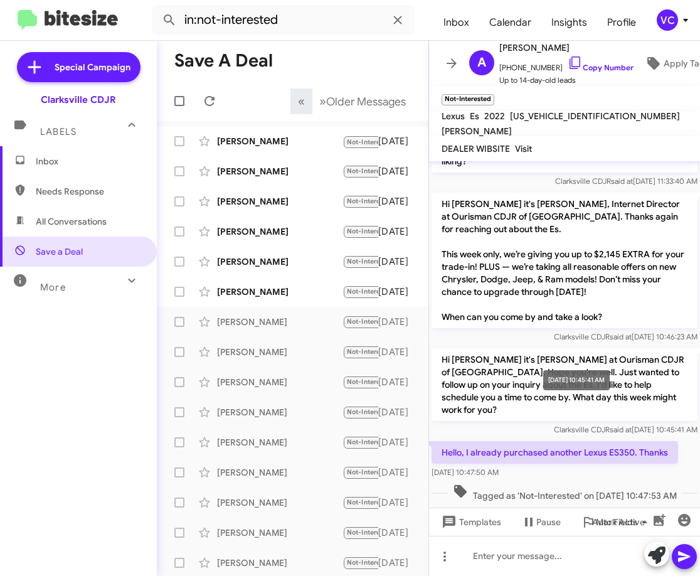
drag, startPoint x: 575, startPoint y: 402, endPoint x: 579, endPoint y: 388, distance: 14.9
click at [589, 391] on mat-tooltip-component "[DATE] 10:45:41 AM" at bounding box center [576, 380] width 84 height 38
click at [481, 567] on div at bounding box center [564, 555] width 271 height 40
click at [694, 555] on button at bounding box center [684, 556] width 25 height 25
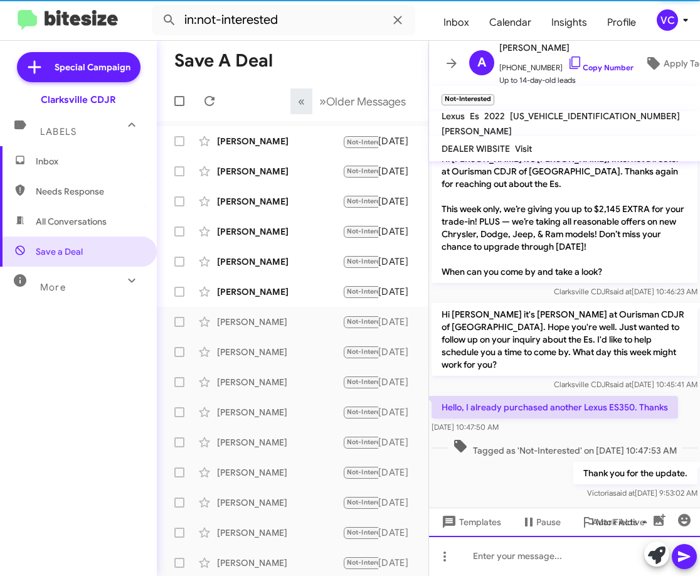
scroll to position [110, 0]
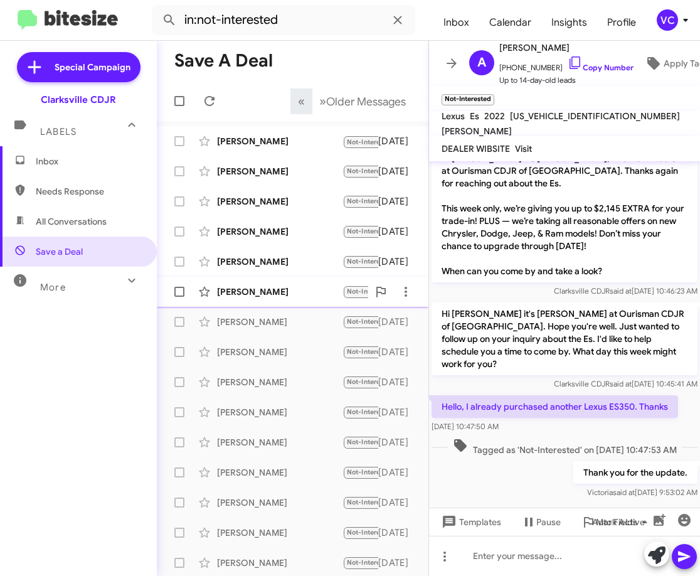
click at [278, 296] on div "[PERSON_NAME]" at bounding box center [279, 291] width 125 height 13
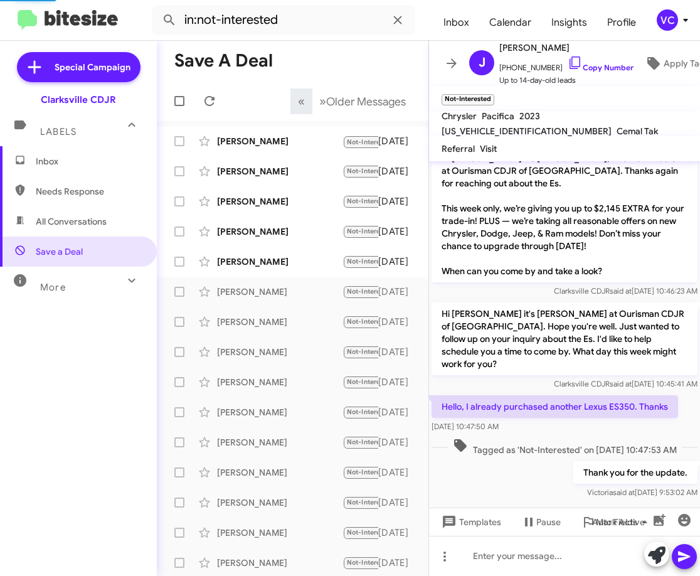
scroll to position [64, 0]
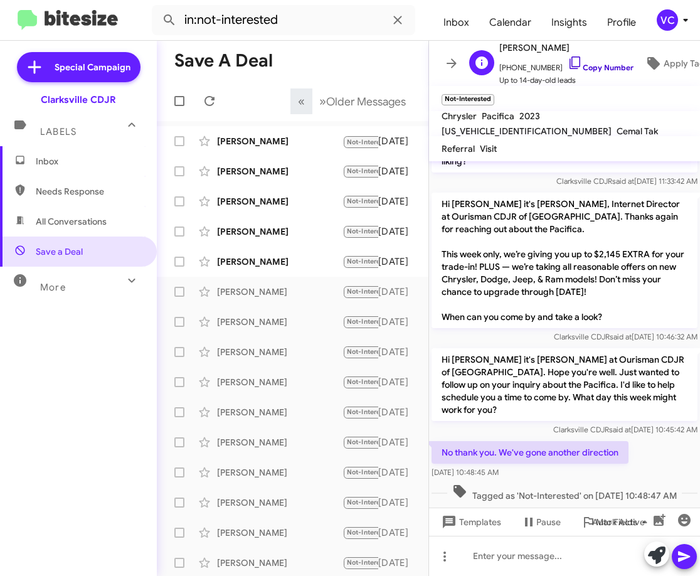
click at [613, 63] on link "Copy Number" at bounding box center [600, 67] width 66 height 9
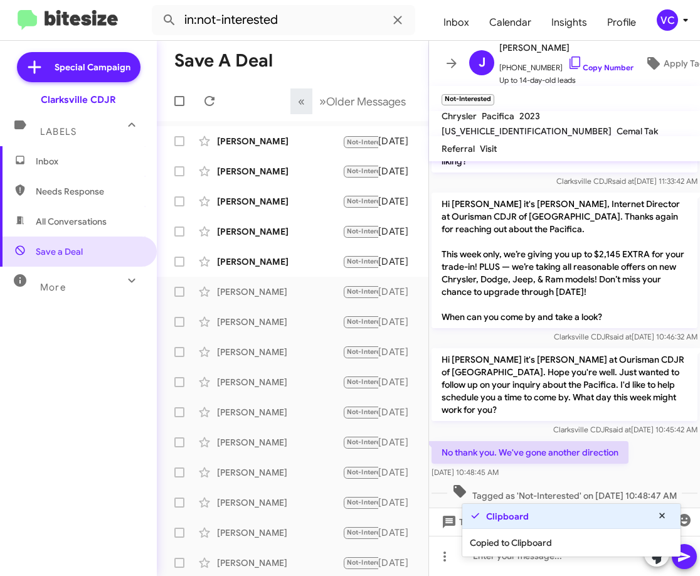
drag, startPoint x: 544, startPoint y: 410, endPoint x: 499, endPoint y: 433, distance: 49.9
click at [546, 423] on div "Clarksville CDJR said at [DATE] 10:45:42 AM" at bounding box center [564, 429] width 266 height 13
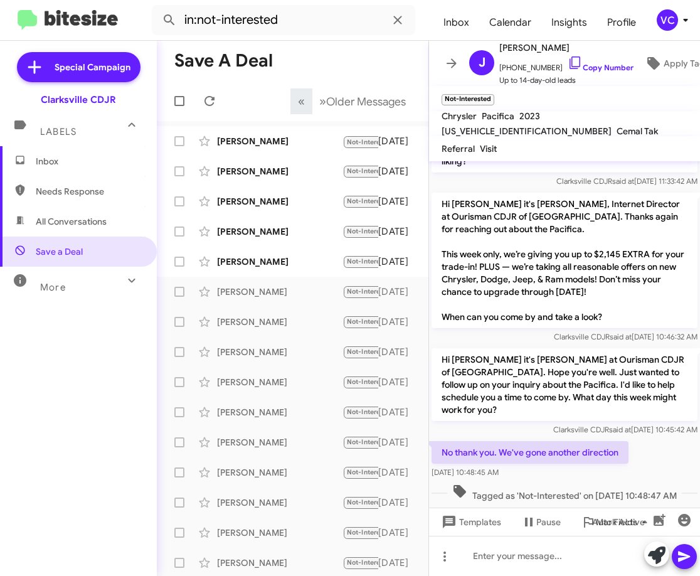
click at [488, 357] on p "Hi [PERSON_NAME] it's [PERSON_NAME] at Ourisman CDJR of [GEOGRAPHIC_DATA]. Hope…" at bounding box center [564, 384] width 266 height 73
drag, startPoint x: 448, startPoint y: 432, endPoint x: 605, endPoint y: 447, distance: 157.5
click at [605, 447] on div "No thank you. We've gone another direction [DATE] 10:48:45 AM" at bounding box center [529, 460] width 197 height 38
drag, startPoint x: 584, startPoint y: 367, endPoint x: 478, endPoint y: 332, distance: 111.8
click at [585, 368] on p "Hi [PERSON_NAME] it's [PERSON_NAME] at Ourisman CDJR of [GEOGRAPHIC_DATA]. Hope…" at bounding box center [564, 384] width 266 height 73
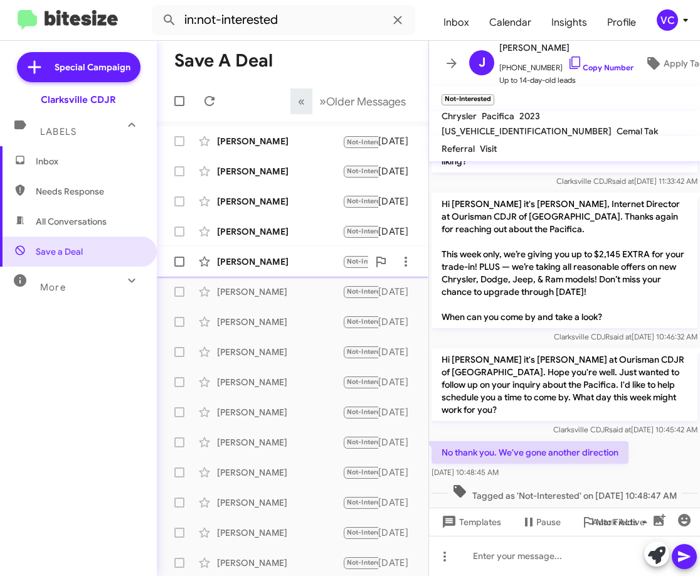
click at [222, 254] on div "[PERSON_NAME] Not-Interested Good morning, I'm no longer in the market. Thanks …" at bounding box center [292, 261] width 251 height 25
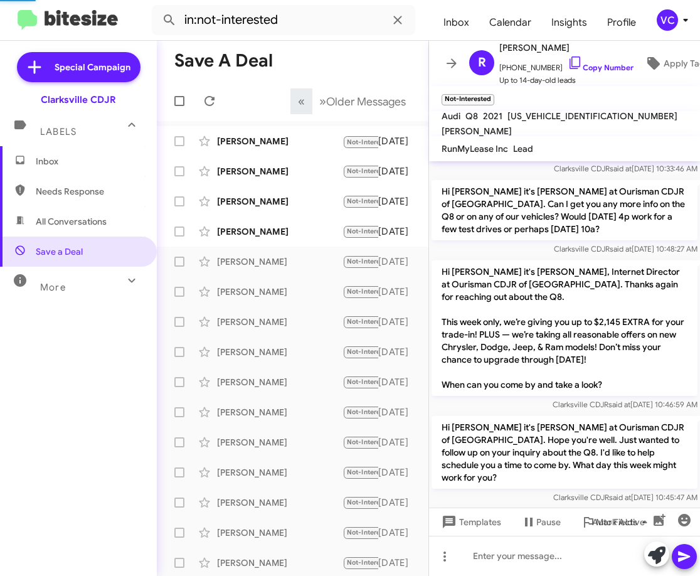
scroll to position [135, 0]
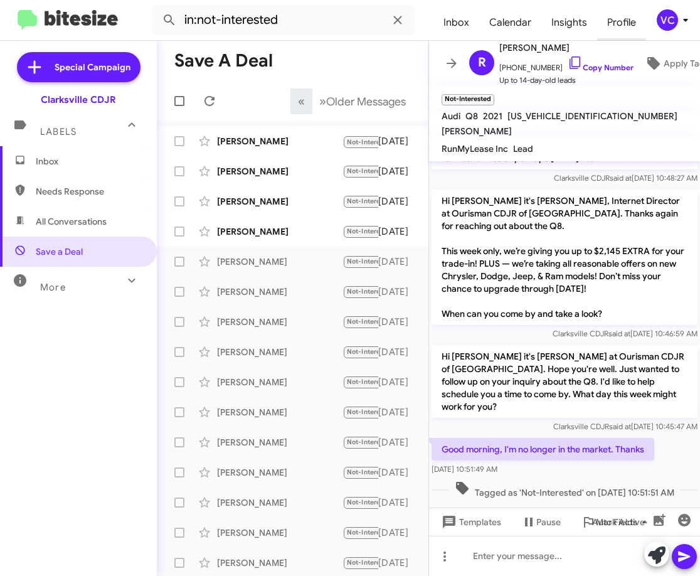
drag, startPoint x: 564, startPoint y: 276, endPoint x: 606, endPoint y: 36, distance: 243.8
click at [567, 255] on p "Hi [PERSON_NAME] it's [PERSON_NAME], Internet Director at Ourisman CDJR of [GEO…" at bounding box center [564, 256] width 266 height 135
click at [603, 55] on span "[PHONE_NUMBER] Copy Number" at bounding box center [566, 64] width 134 height 19
click at [606, 63] on link "Copy Number" at bounding box center [600, 67] width 66 height 9
drag, startPoint x: 438, startPoint y: 425, endPoint x: 567, endPoint y: 443, distance: 130.5
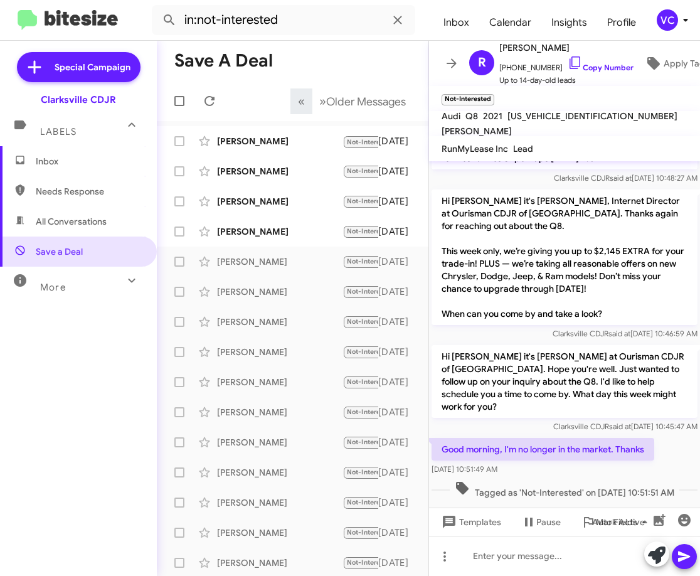
click at [567, 443] on div "Good morning, I'm no longer in the market. Thanks [DATE] 10:51:49 AM" at bounding box center [542, 457] width 223 height 38
drag, startPoint x: 569, startPoint y: 399, endPoint x: 576, endPoint y: 401, distance: 7.1
click at [574, 395] on mat-tooltip-component "[DATE] 10:45:47 AM" at bounding box center [576, 377] width 85 height 38
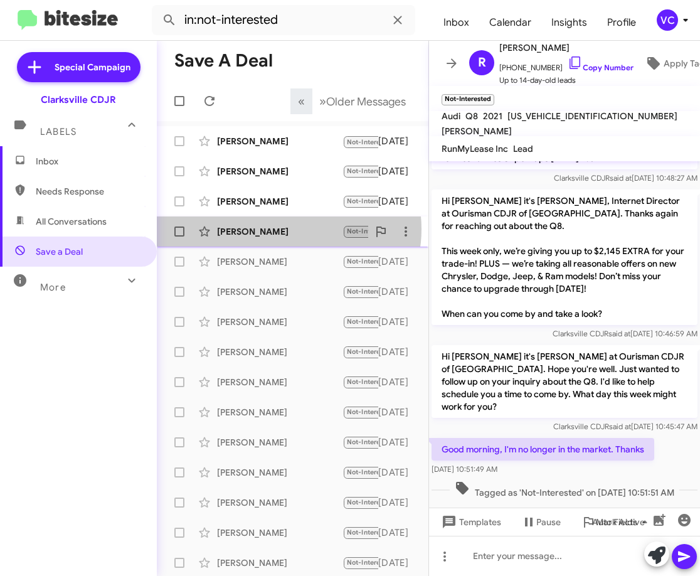
click at [288, 229] on div "[PERSON_NAME]" at bounding box center [279, 231] width 125 height 13
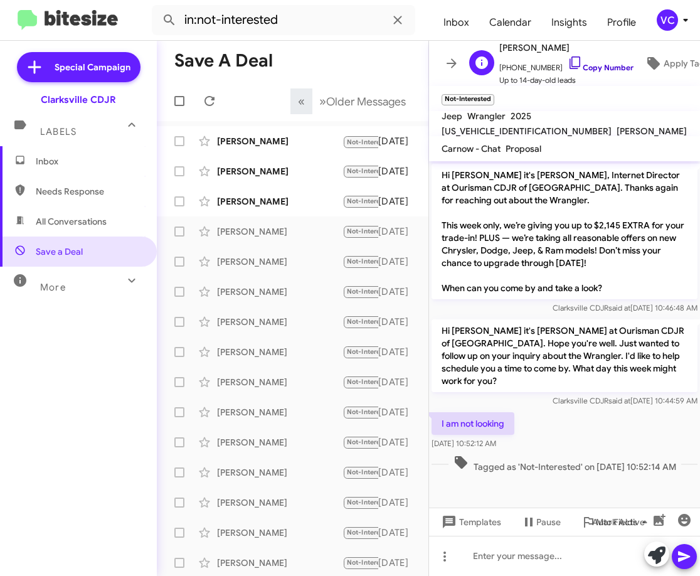
click at [588, 64] on link "Copy Number" at bounding box center [600, 67] width 66 height 9
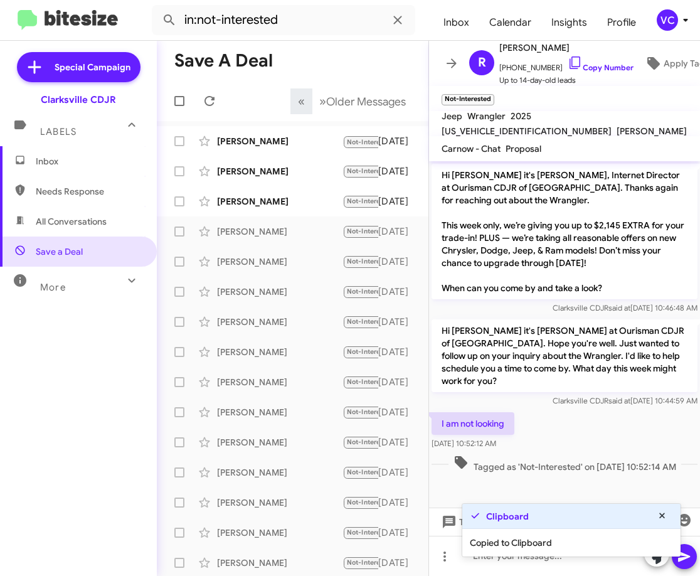
click at [585, 410] on div "I am not looking [DATE] 10:52:12 AM" at bounding box center [564, 430] width 271 height 43
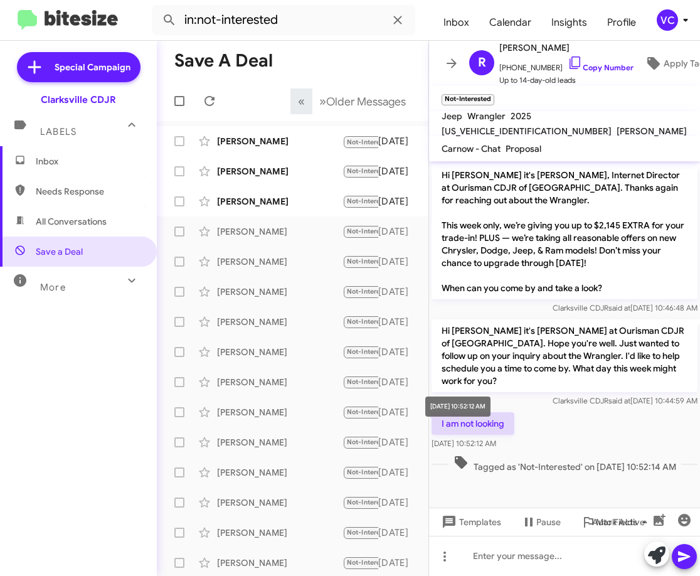
click at [432, 354] on p "Hi [PERSON_NAME] it's [PERSON_NAME] at Ourisman CDJR of [GEOGRAPHIC_DATA]. Hope…" at bounding box center [564, 355] width 266 height 73
drag, startPoint x: 433, startPoint y: 403, endPoint x: 539, endPoint y: 433, distance: 110.2
click at [539, 433] on div "I am not looking [DATE] 10:52:12 AM" at bounding box center [564, 430] width 271 height 43
drag, startPoint x: 562, startPoint y: 379, endPoint x: 556, endPoint y: 379, distance: 6.9
click at [563, 379] on mat-tooltip-component "[DATE] 10:44:59 AM" at bounding box center [585, 364] width 85 height 38
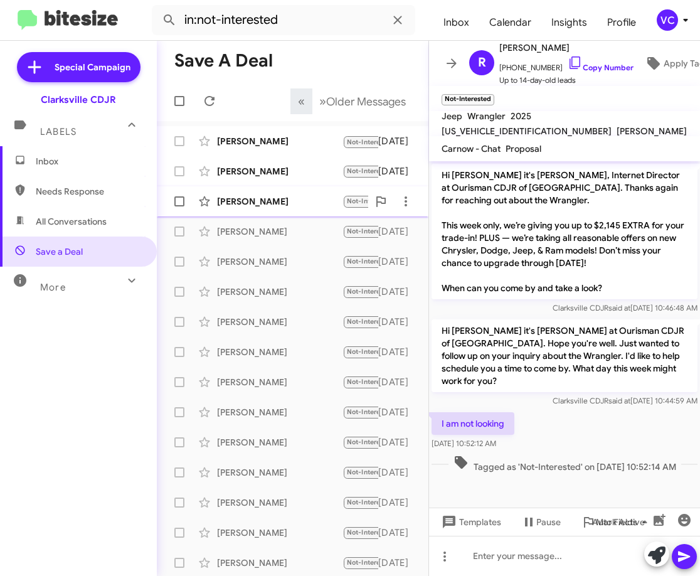
click at [263, 194] on div "[PERSON_NAME] Not-Interested Appointment Set I bought it from you [DATE]. 👍🏼 [D…" at bounding box center [292, 201] width 251 height 25
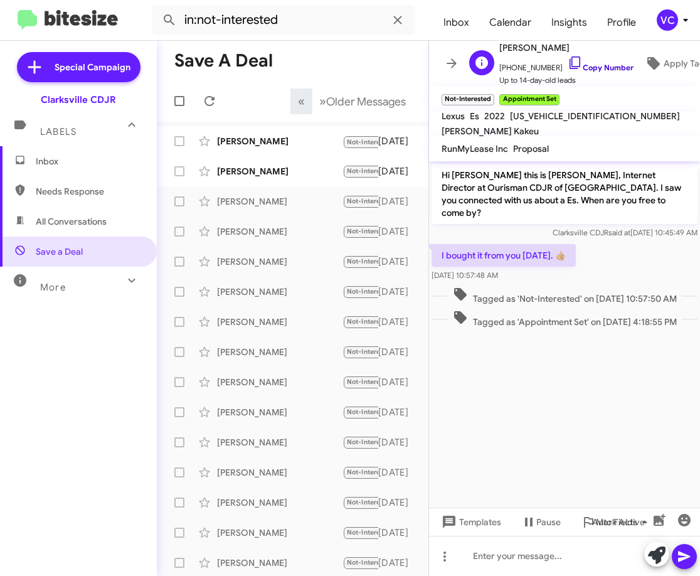
click at [599, 63] on link "Copy Number" at bounding box center [600, 67] width 66 height 9
drag, startPoint x: 553, startPoint y: 421, endPoint x: 560, endPoint y: 454, distance: 33.9
click at [552, 424] on cdk-virtual-scroll-viewport "Hi [PERSON_NAME] this is [PERSON_NAME], Internet Director at Ourisman CDJR of […" at bounding box center [564, 334] width 271 height 346
click at [580, 566] on div at bounding box center [564, 555] width 271 height 40
click at [680, 556] on icon at bounding box center [684, 556] width 15 height 15
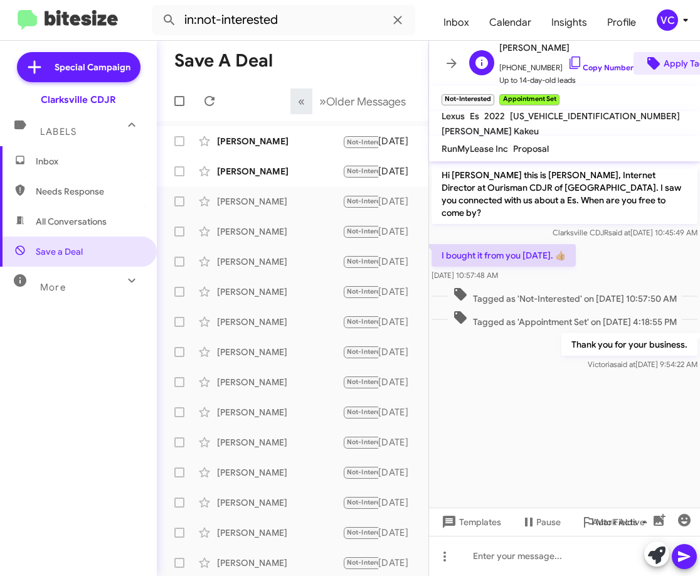
click at [660, 61] on span "Apply Tags" at bounding box center [676, 63] width 66 height 23
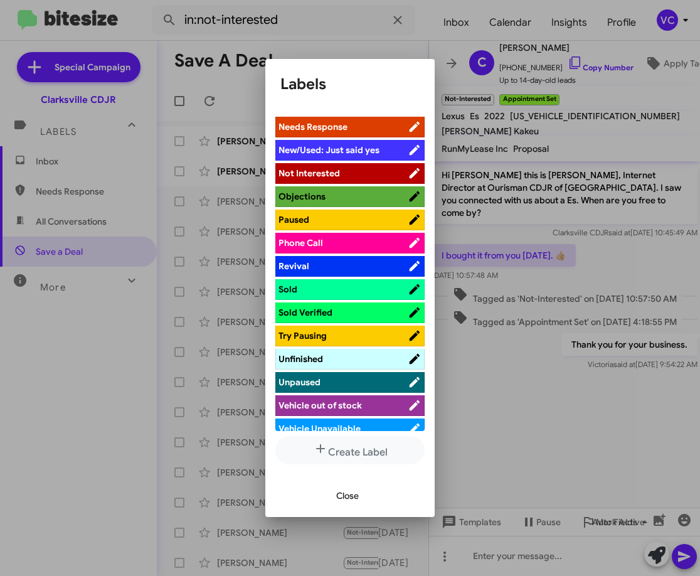
scroll to position [450, 0]
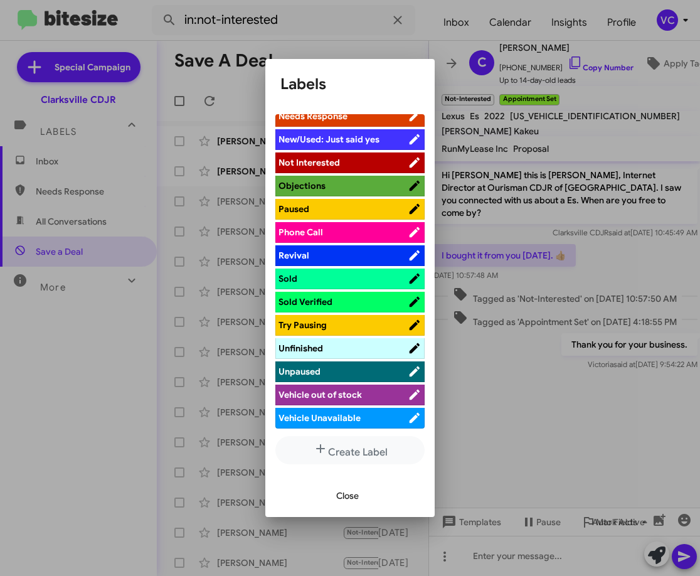
click at [356, 277] on span "Sold" at bounding box center [342, 278] width 129 height 13
click at [363, 305] on span "Sold Verified" at bounding box center [342, 301] width 129 height 13
click at [547, 428] on div at bounding box center [350, 288] width 700 height 576
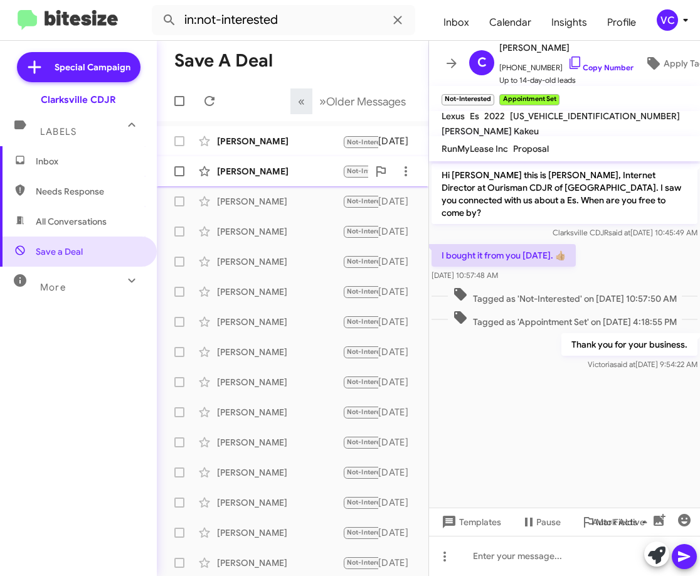
click at [279, 182] on div "[PERSON_NAME] Not-Interested We bought a car from you [DATE]. [DATE]" at bounding box center [292, 171] width 251 height 25
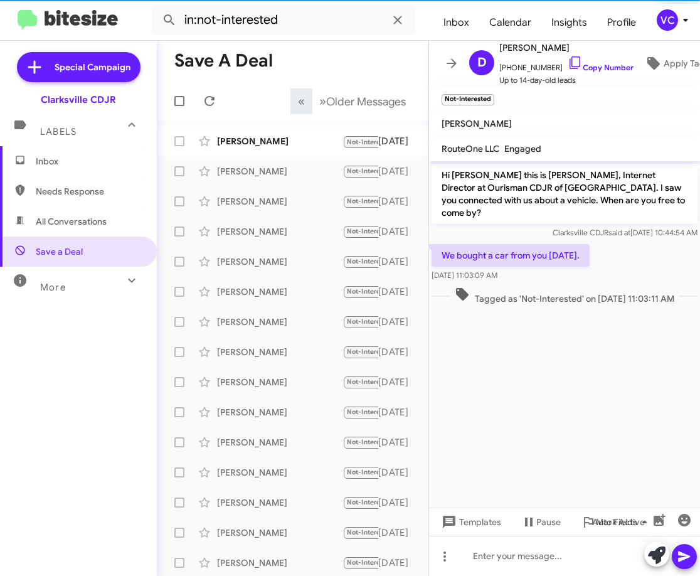
drag, startPoint x: 588, startPoint y: 455, endPoint x: 590, endPoint y: 403, distance: 52.1
click at [589, 453] on cdk-virtual-scroll-viewport "Hi [PERSON_NAME] this is [PERSON_NAME], Internet Director at Ourisman CDJR of […" at bounding box center [564, 334] width 271 height 346
click at [662, 241] on div "We bought a car from you [DATE]. [DATE] 11:03:09 AM" at bounding box center [564, 262] width 271 height 43
click at [597, 64] on link "Copy Number" at bounding box center [600, 67] width 66 height 9
click at [576, 360] on cdk-virtual-scroll-viewport "Hi [PERSON_NAME] this is [PERSON_NAME], Internet Director at Ourisman CDJR of […" at bounding box center [564, 334] width 271 height 346
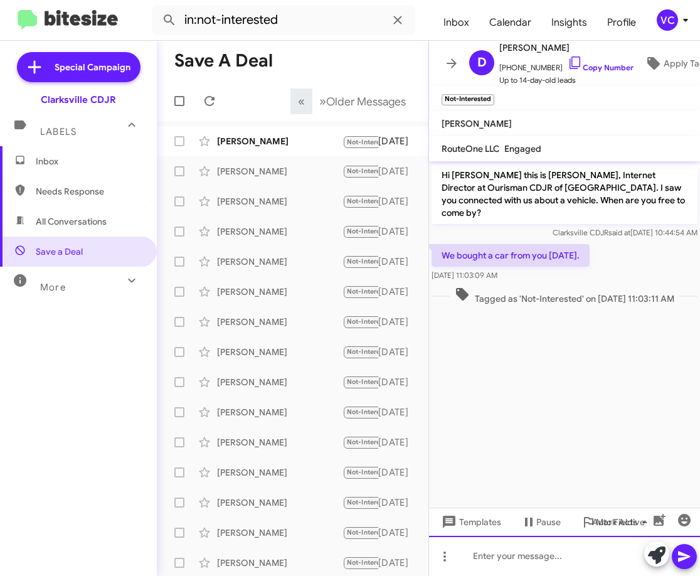
click at [548, 547] on div at bounding box center [564, 555] width 271 height 40
drag, startPoint x: 553, startPoint y: 436, endPoint x: 574, endPoint y: 450, distance: 25.7
click at [554, 437] on cdk-virtual-scroll-viewport "Hi [PERSON_NAME] this is [PERSON_NAME], Internet Director at Ourisman CDJR of […" at bounding box center [564, 334] width 271 height 346
click at [611, 559] on div "I see that. Thank you." at bounding box center [564, 555] width 271 height 40
drag, startPoint x: 689, startPoint y: 558, endPoint x: 685, endPoint y: 541, distance: 18.1
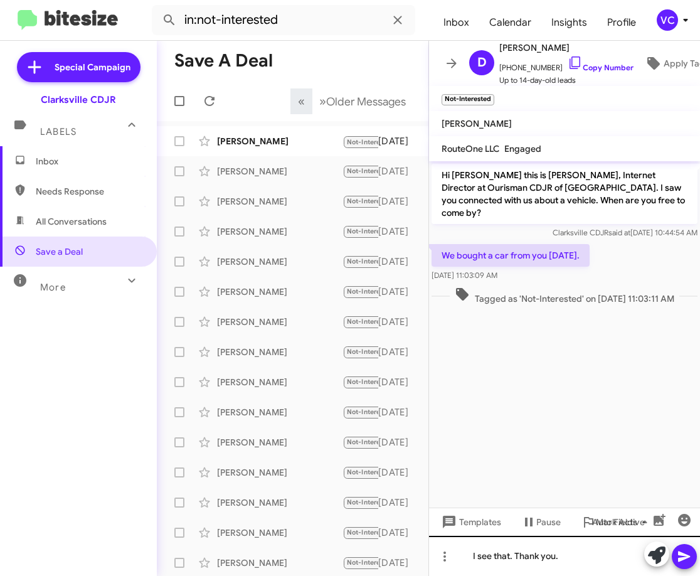
click at [688, 557] on icon at bounding box center [684, 556] width 15 height 15
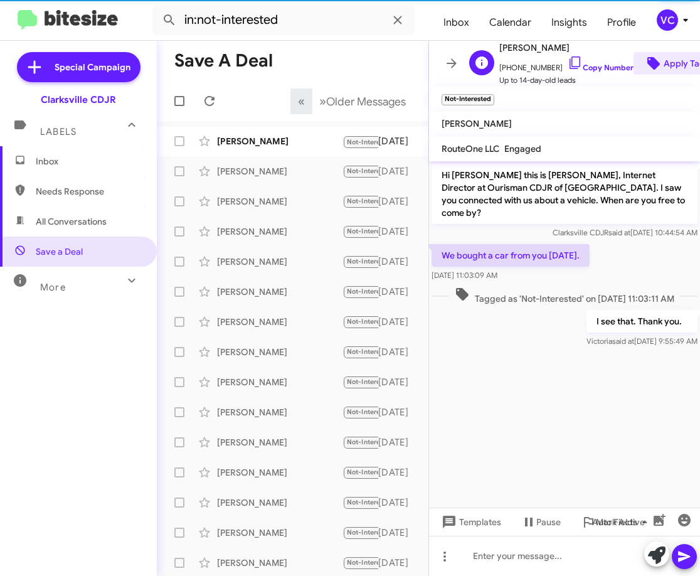
click at [675, 57] on span "Apply Tags" at bounding box center [686, 63] width 46 height 23
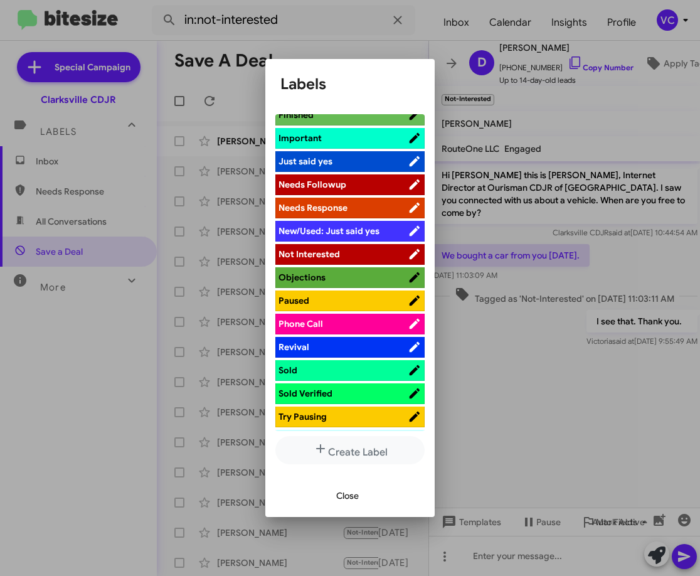
scroll to position [376, 0]
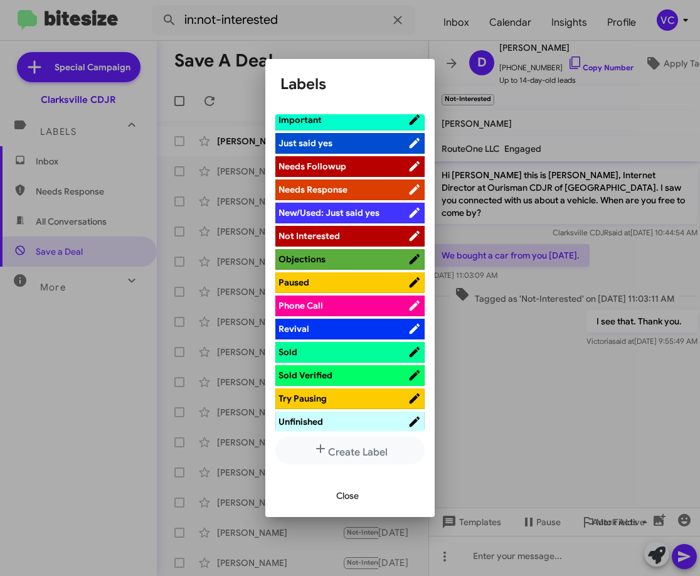
click at [346, 352] on span "Sold" at bounding box center [342, 352] width 129 height 13
click at [351, 373] on span "Sold Verified" at bounding box center [342, 375] width 129 height 13
click at [357, 493] on span "Close" at bounding box center [347, 495] width 23 height 23
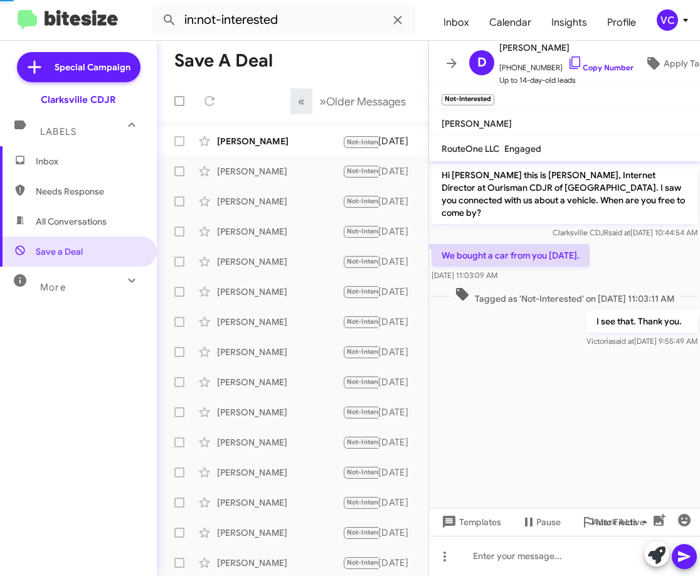
click at [554, 401] on cdk-virtual-scroll-viewport "Hi [PERSON_NAME] this is [PERSON_NAME], Internet Director at Ourisman CDJR of […" at bounding box center [564, 334] width 271 height 346
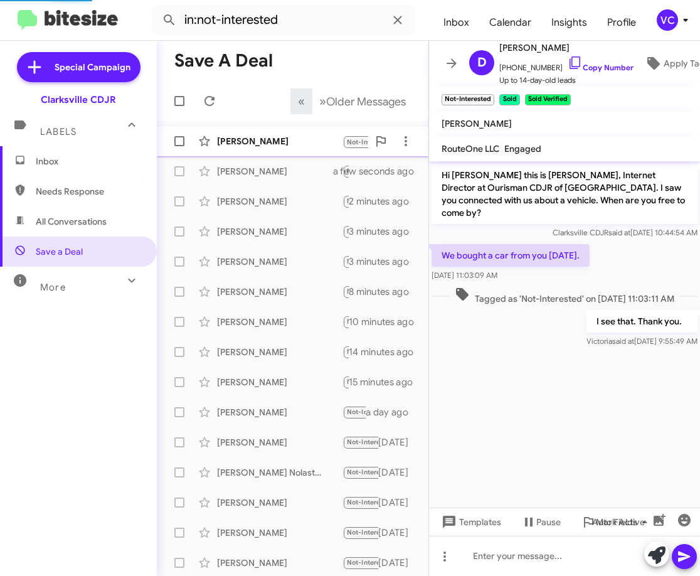
click at [296, 140] on div "[PERSON_NAME]" at bounding box center [279, 141] width 125 height 13
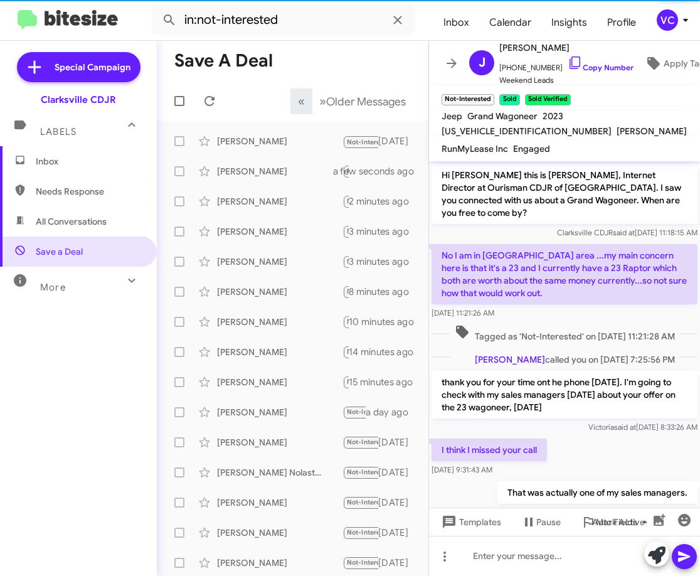
scroll to position [94, 0]
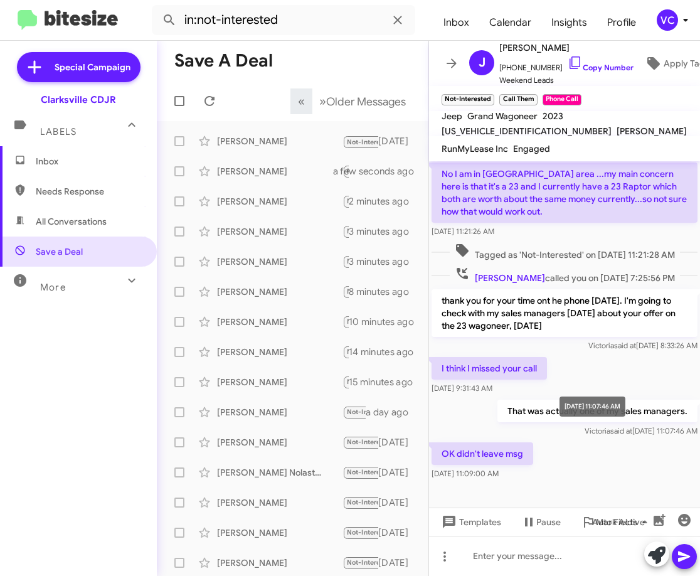
click at [653, 461] on div "OK didn't leave msg [DATE] 11:09:00 AM" at bounding box center [564, 461] width 271 height 43
click at [658, 356] on div "I think I missed your call [DATE] 9:31:43 AM" at bounding box center [564, 375] width 271 height 43
click at [649, 448] on div "OK didn't leave msg [DATE] 11:09:00 AM" at bounding box center [564, 461] width 271 height 43
click at [626, 462] on div "OK didn't leave msg [DATE] 11:09:00 AM" at bounding box center [564, 461] width 271 height 43
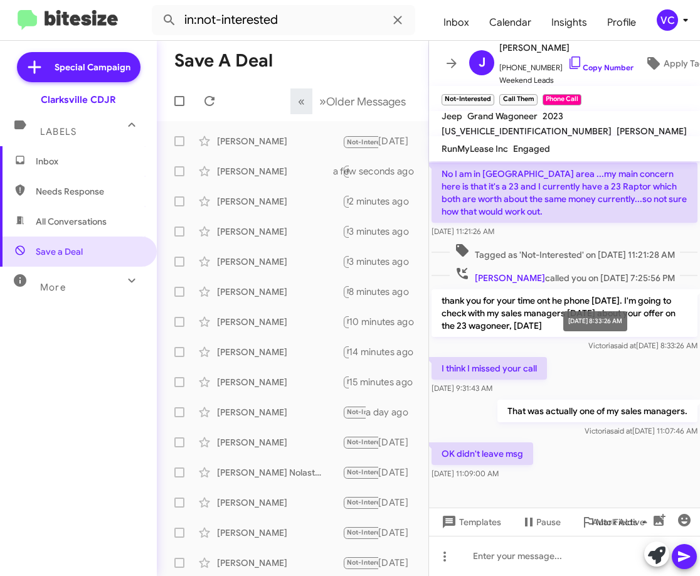
click at [639, 348] on span "[PERSON_NAME] said at [DATE] 8:33:26 AM" at bounding box center [642, 344] width 109 height 9
click at [621, 450] on div "OK didn't leave msg [DATE] 11:09:00 AM" at bounding box center [564, 461] width 271 height 43
click at [621, 455] on div "OK didn't leave msg [DATE] 11:09:00 AM" at bounding box center [564, 461] width 271 height 43
click at [624, 455] on div "OK didn't leave msg [DATE] 11:09:00 AM" at bounding box center [564, 461] width 271 height 43
click at [681, 41] on div "[PERSON_NAME] [PHONE_NUMBER] Copy Number Weekend Leads Apply Tags" at bounding box center [591, 63] width 255 height 46
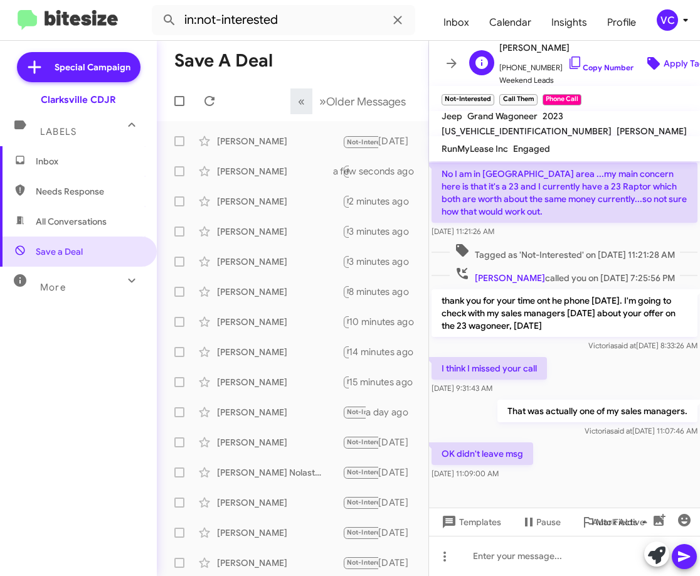
click at [664, 60] on span "Apply Tags" at bounding box center [686, 63] width 46 height 23
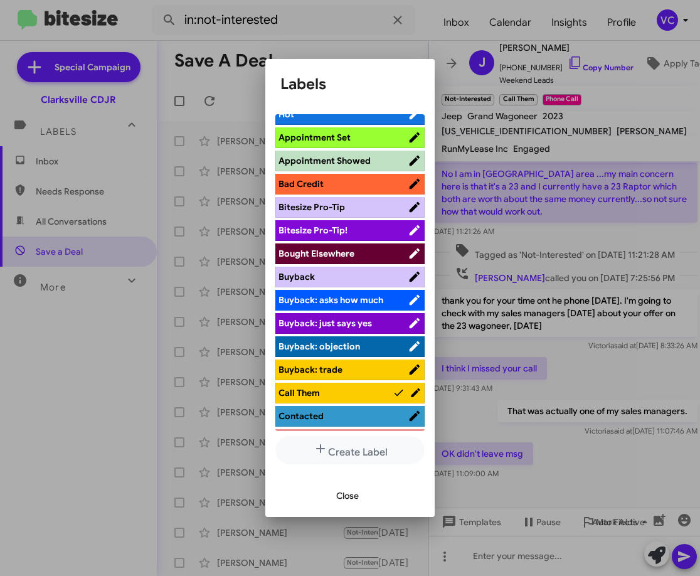
scroll to position [0, 0]
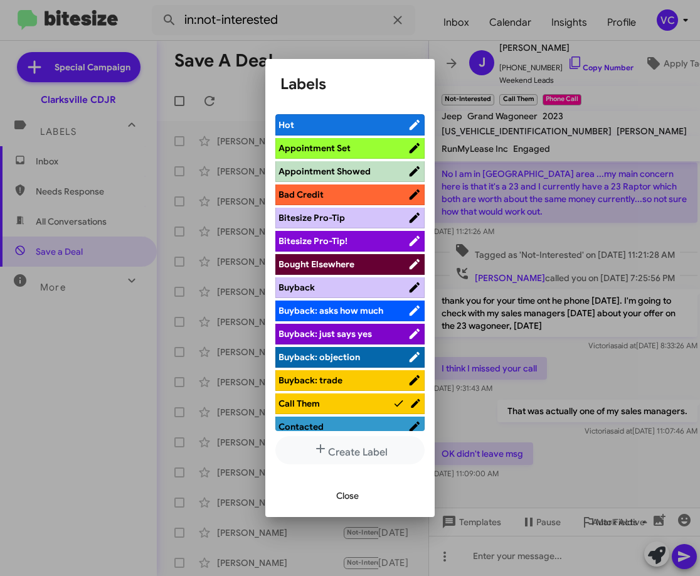
click at [533, 223] on div at bounding box center [350, 288] width 700 height 576
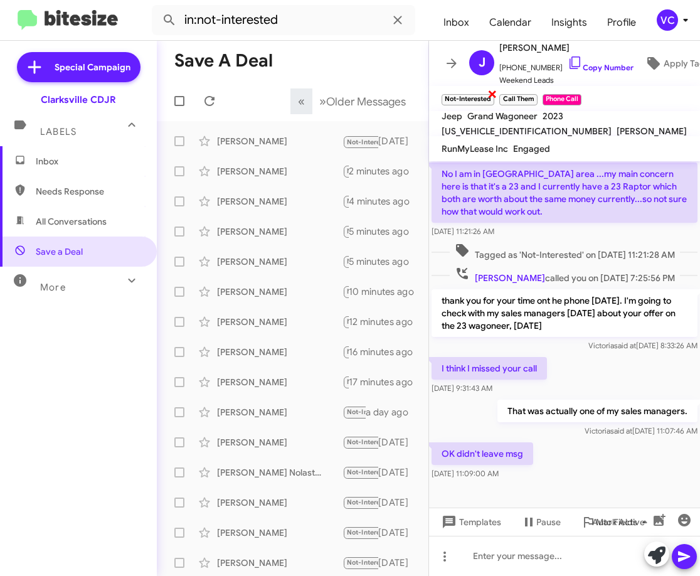
click at [497, 93] on span "×" at bounding box center [492, 93] width 10 height 15
click at [669, 61] on span "Apply Tags" at bounding box center [686, 63] width 46 height 23
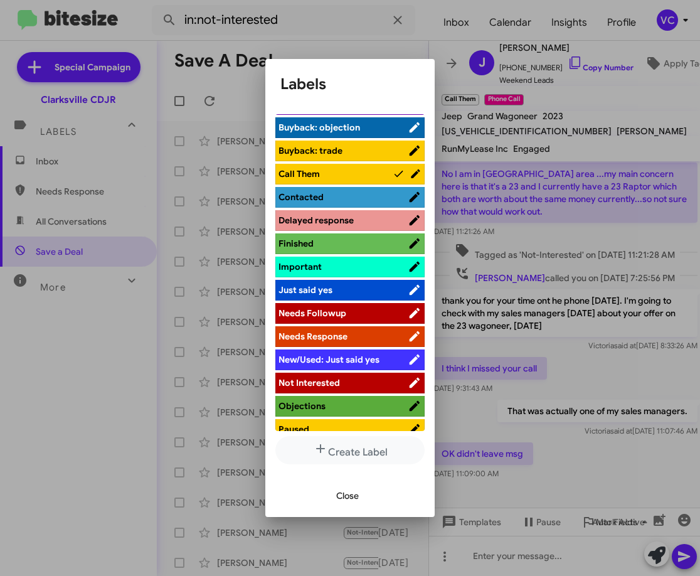
scroll to position [251, 0]
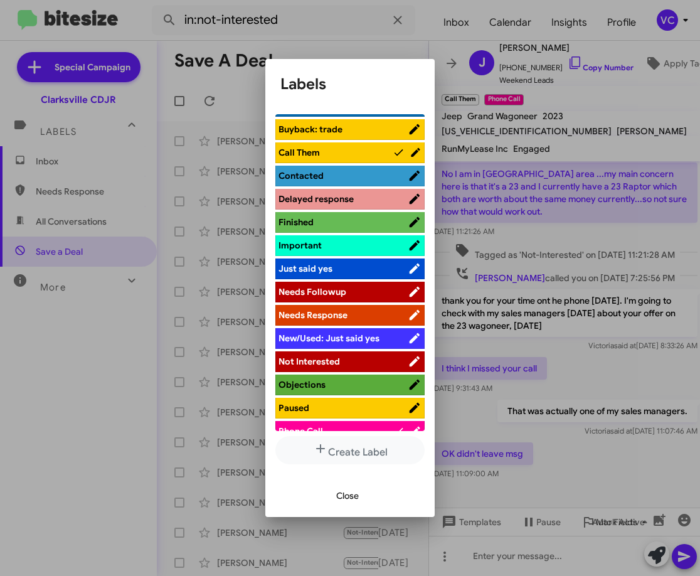
click at [339, 366] on span "Not Interested" at bounding box center [308, 361] width 61 height 11
click at [359, 493] on button "Close" at bounding box center [347, 495] width 43 height 23
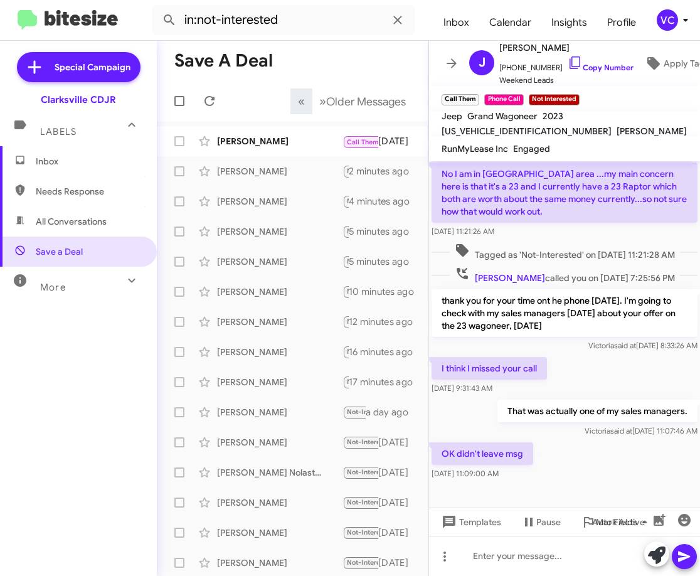
drag, startPoint x: 641, startPoint y: 447, endPoint x: 635, endPoint y: 450, distance: 6.8
click at [640, 449] on div "OK didn't leave msg [DATE] 11:09:00 AM" at bounding box center [564, 461] width 271 height 43
click at [584, 379] on div "I think I missed your call [DATE] 9:31:43 AM" at bounding box center [564, 375] width 271 height 43
click at [482, 97] on span "×" at bounding box center [477, 93] width 10 height 15
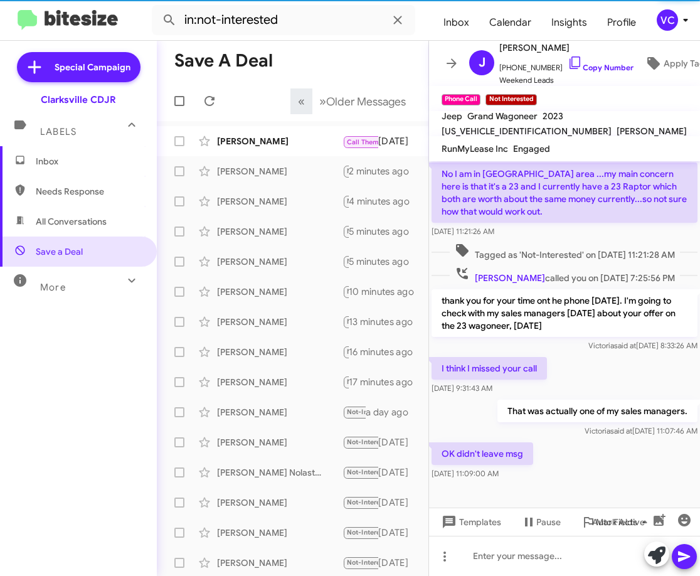
click at [30, 437] on div "Inbox Needs Response All Conversations Save a Deal More Important 🔥 Hot Appoint…" at bounding box center [78, 319] width 157 height 346
click at [40, 295] on mat-expansion-panel-header "More" at bounding box center [78, 281] width 157 height 30
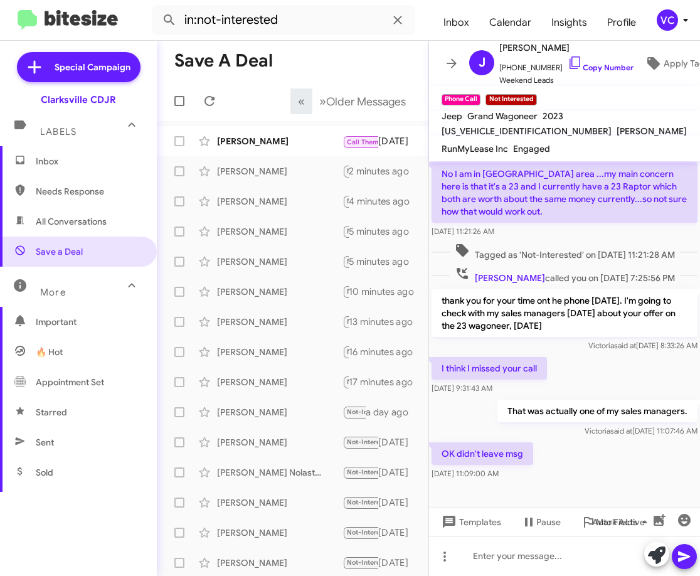
click at [75, 161] on span "Inbox" at bounding box center [89, 161] width 107 height 13
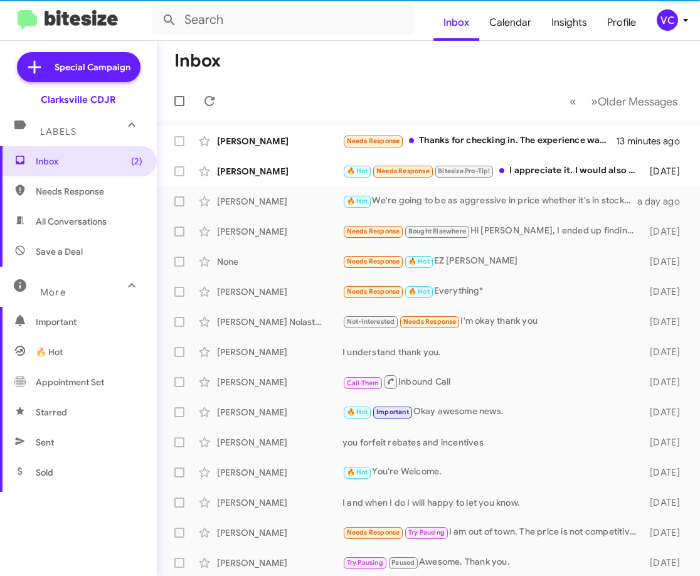
click at [391, 51] on mat-toolbar-row "Inbox" at bounding box center [428, 61] width 543 height 40
click at [85, 257] on span "Save a Deal" at bounding box center [78, 251] width 157 height 30
type input "in:not-interested"
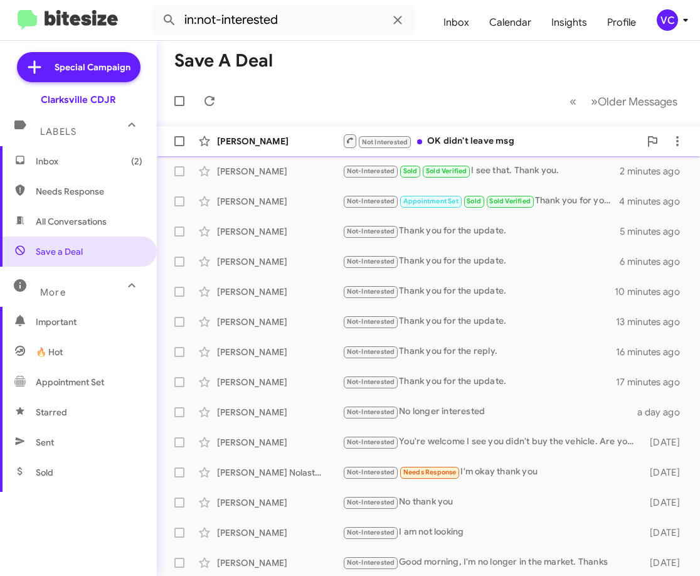
click at [478, 137] on div "Not Interested OK didn't leave msg" at bounding box center [490, 141] width 297 height 16
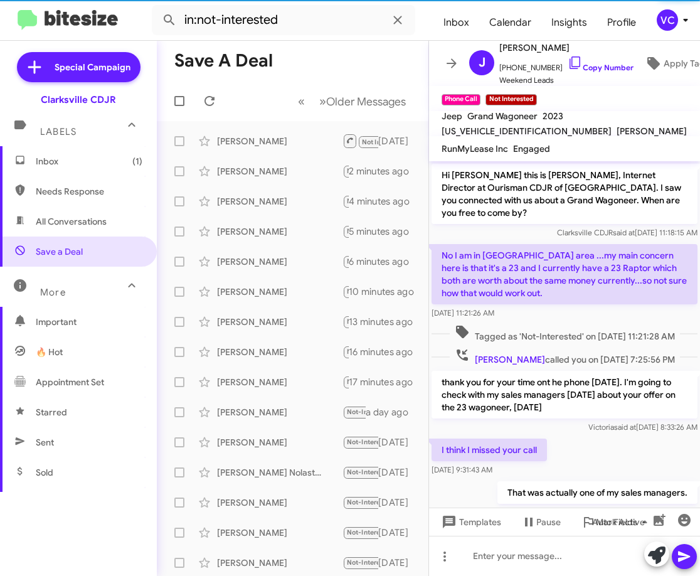
scroll to position [198, 0]
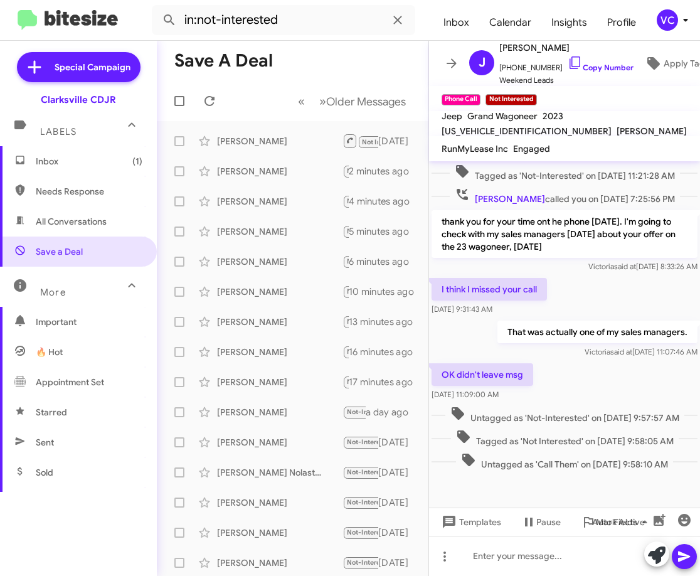
click at [591, 361] on div "OK didn't leave msg [DATE] 11:09:00 AM" at bounding box center [564, 382] width 271 height 43
click at [593, 361] on div "OK didn't leave msg [DATE] 11:09:00 AM" at bounding box center [564, 382] width 271 height 43
click at [595, 361] on div "OK didn't leave msg [DATE] 11:09:00 AM" at bounding box center [564, 382] width 271 height 43
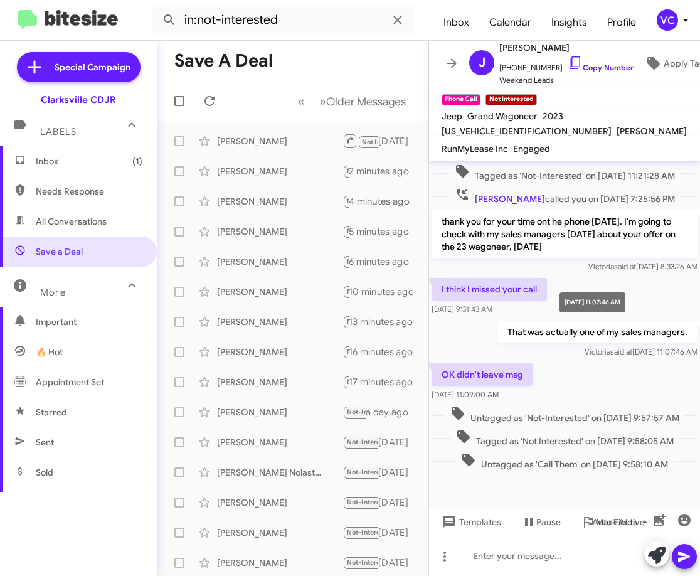
click at [597, 290] on mat-tooltip-component "[DATE] 11:07:46 AM" at bounding box center [592, 302] width 83 height 38
click at [51, 167] on span "Inbox (1)" at bounding box center [89, 161] width 107 height 13
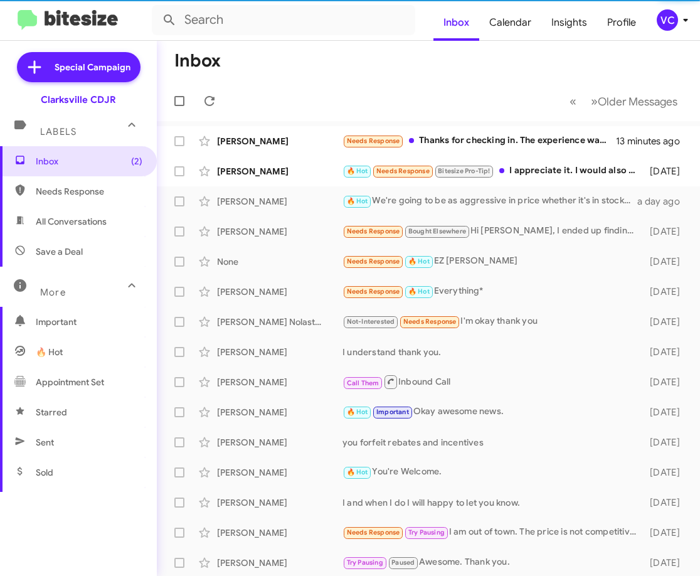
click at [372, 80] on mat-toolbar-row "Inbox" at bounding box center [428, 61] width 543 height 40
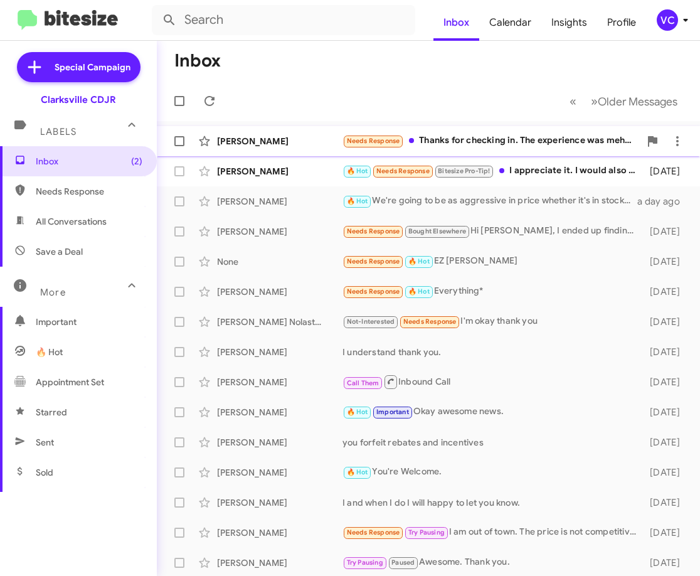
click at [285, 149] on div "[PERSON_NAME] Needs Response Thanks for checking in. The experience was meh but…" at bounding box center [428, 141] width 523 height 25
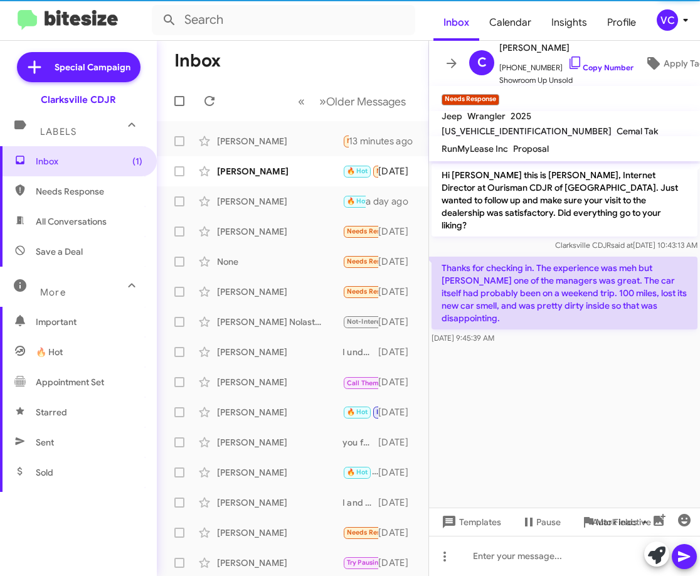
click at [564, 366] on cdk-virtual-scroll-viewport "Hi [PERSON_NAME] this is [PERSON_NAME], Internet Director at Ourisman CDJR of […" at bounding box center [564, 334] width 271 height 346
click at [650, 402] on cdk-virtual-scroll-viewport "Hi [PERSON_NAME] this is [PERSON_NAME], Internet Director at Ourisman CDJR of […" at bounding box center [564, 334] width 271 height 346
drag, startPoint x: 453, startPoint y: 267, endPoint x: 566, endPoint y: 280, distance: 113.6
click at [565, 279] on p "Thanks for checking in. The experience was meh but [PERSON_NAME] one of the man…" at bounding box center [564, 292] width 266 height 73
click at [598, 366] on cdk-virtual-scroll-viewport "Hi [PERSON_NAME] this is [PERSON_NAME], Internet Director at Ourisman CDJR of […" at bounding box center [564, 334] width 271 height 346
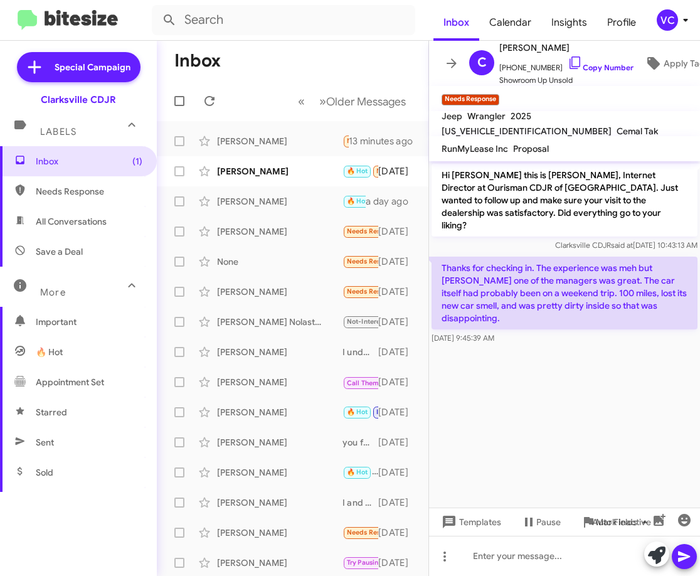
click at [598, 369] on cdk-virtual-scroll-viewport "Hi [PERSON_NAME] this is [PERSON_NAME], Internet Director at Ourisman CDJR of […" at bounding box center [564, 334] width 271 height 346
drag, startPoint x: 551, startPoint y: 260, endPoint x: 642, endPoint y: 318, distance: 108.0
click at [642, 318] on div "Thanks for checking in. The experience was meh but [PERSON_NAME] one of the man…" at bounding box center [564, 300] width 266 height 88
click at [651, 344] on cdk-virtual-scroll-viewport "Hi [PERSON_NAME] this is [PERSON_NAME], Internet Director at Ourisman CDJR of […" at bounding box center [564, 334] width 271 height 346
click at [636, 354] on cdk-virtual-scroll-viewport "Hi [PERSON_NAME] this is [PERSON_NAME], Internet Director at Ourisman CDJR of […" at bounding box center [564, 334] width 271 height 346
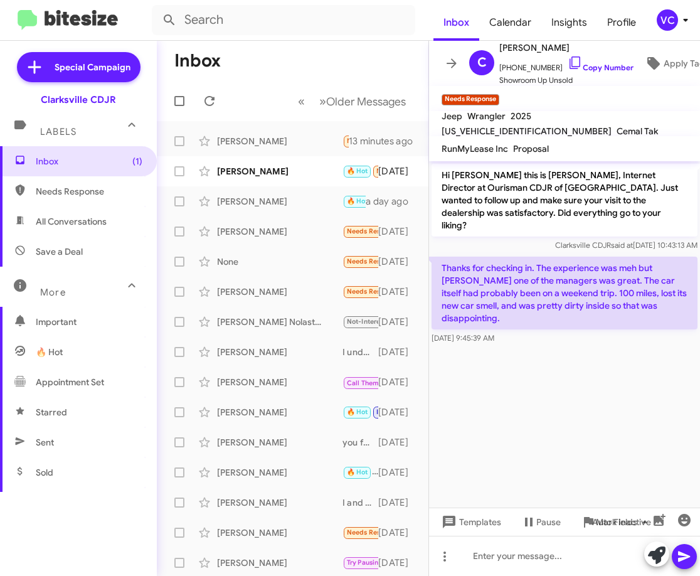
drag, startPoint x: 446, startPoint y: 282, endPoint x: 583, endPoint y: 283, distance: 136.1
click at [582, 283] on p "Thanks for checking in. The experience was meh but [PERSON_NAME] one of the man…" at bounding box center [564, 292] width 266 height 73
click at [606, 335] on cdk-virtual-scroll-viewport "Hi [PERSON_NAME] this is [PERSON_NAME], Internet Director at Ourisman CDJR of […" at bounding box center [564, 334] width 271 height 346
drag, startPoint x: 607, startPoint y: 344, endPoint x: 614, endPoint y: 332, distance: 13.8
click at [608, 344] on cdk-virtual-scroll-viewport "Hi [PERSON_NAME] this is [PERSON_NAME], Internet Director at Ourisman CDJR of […" at bounding box center [564, 334] width 271 height 346
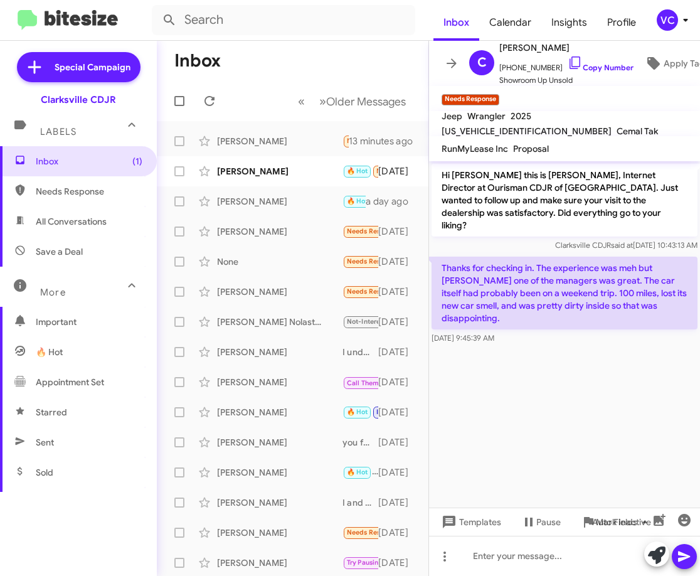
drag, startPoint x: 592, startPoint y: 285, endPoint x: 660, endPoint y: 284, distance: 67.7
click at [660, 284] on p "Thanks for checking in. The experience was meh but [PERSON_NAME] one of the man…" at bounding box center [564, 292] width 266 height 73
click at [683, 347] on div at bounding box center [564, 350] width 271 height 6
click at [684, 331] on cdk-virtual-scroll-viewport "Hi [PERSON_NAME] this is [PERSON_NAME], Internet Director at Ourisman CDJR of […" at bounding box center [564, 334] width 271 height 346
click at [625, 376] on cdk-virtual-scroll-viewport "Hi [PERSON_NAME] this is [PERSON_NAME], Internet Director at Ourisman CDJR of […" at bounding box center [564, 334] width 271 height 346
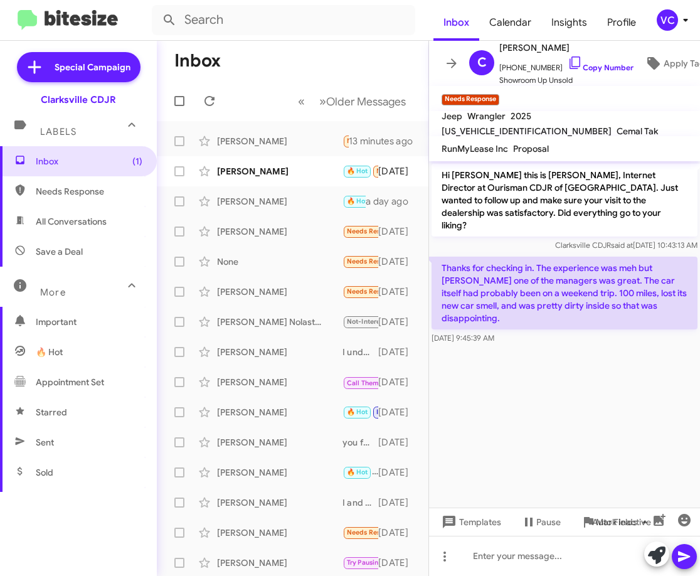
click at [598, 388] on cdk-virtual-scroll-viewport "Hi [PERSON_NAME] this is [PERSON_NAME], Internet Director at Ourisman CDJR of […" at bounding box center [564, 334] width 271 height 346
click at [563, 416] on cdk-virtual-scroll-viewport "Hi [PERSON_NAME] this is [PERSON_NAME], Internet Director at Ourisman CDJR of […" at bounding box center [564, 334] width 271 height 346
